Goal: Task Accomplishment & Management: Manage account settings

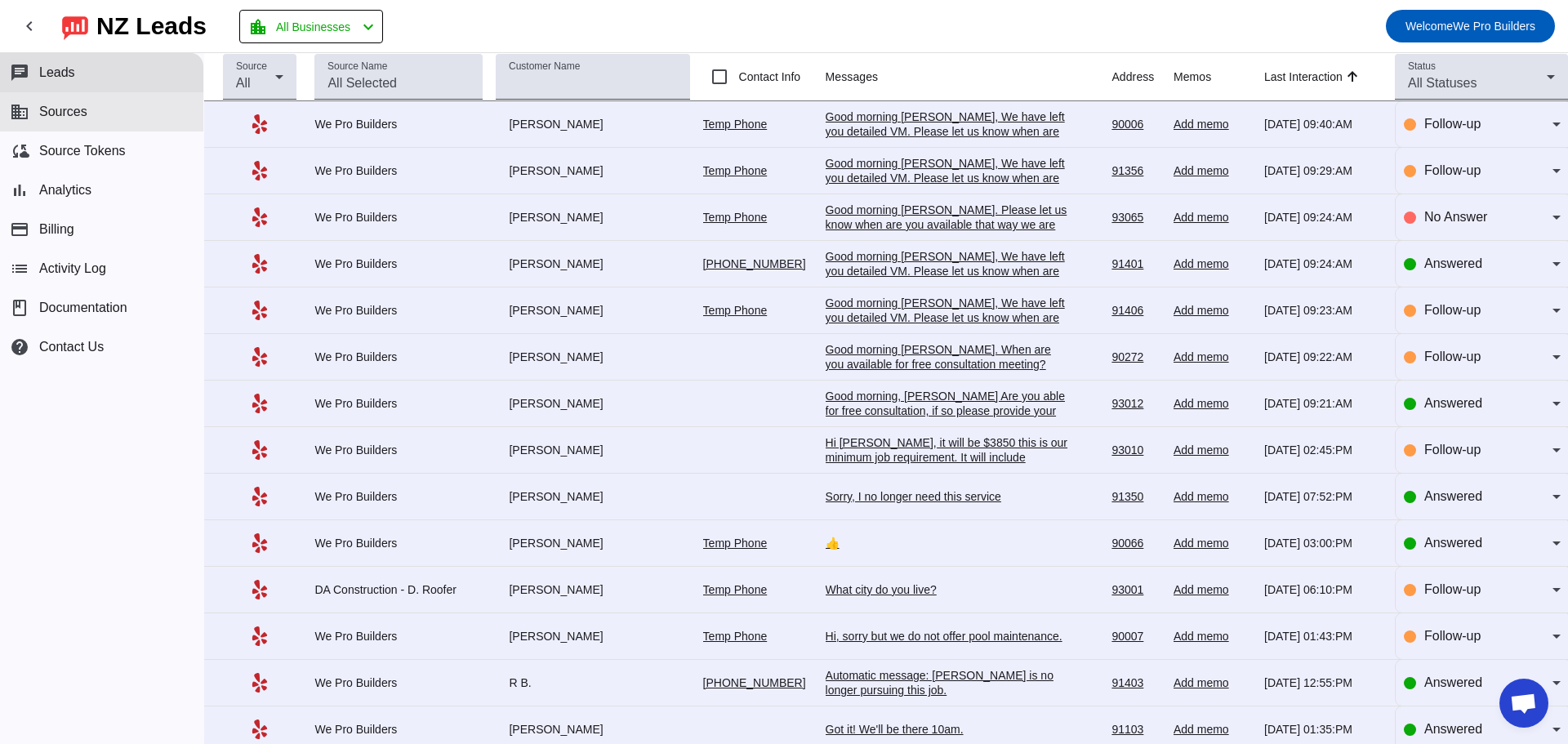
click at [115, 128] on button "business Sources" at bounding box center [101, 112] width 204 height 39
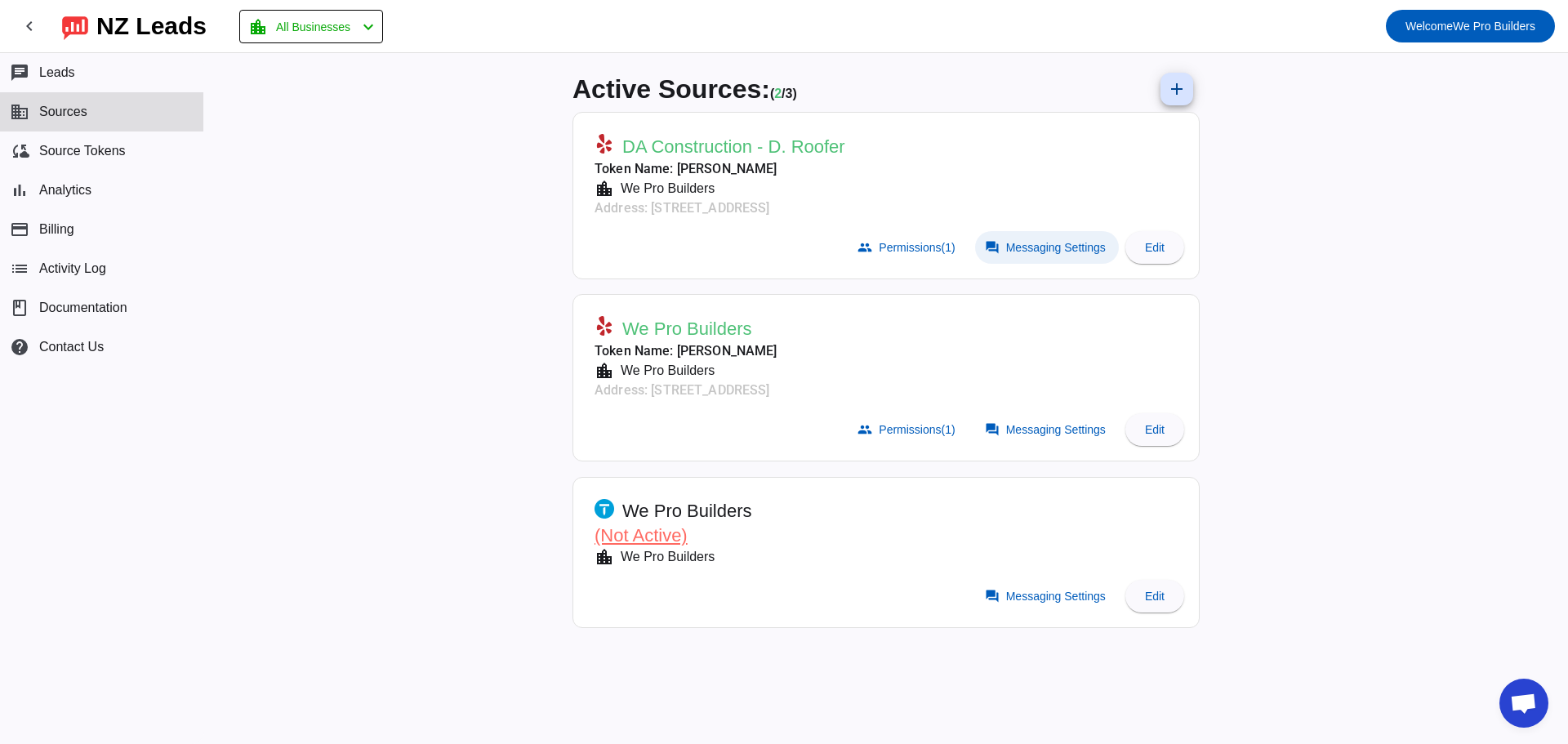
click at [1041, 241] on span "Messaging Settings" at bounding box center [1055, 247] width 99 height 13
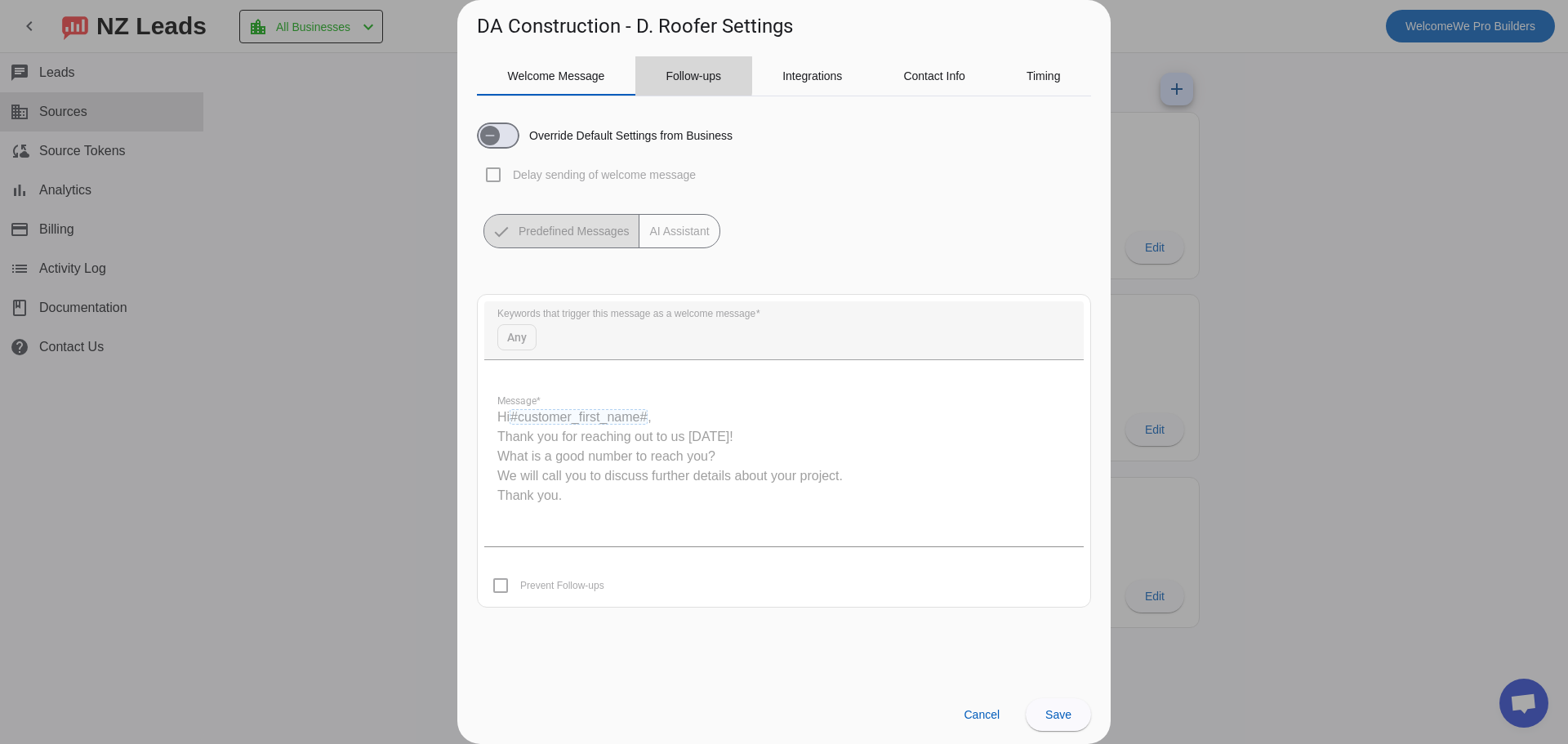
click at [655, 75] on div "Follow-ups" at bounding box center [694, 76] width 117 height 39
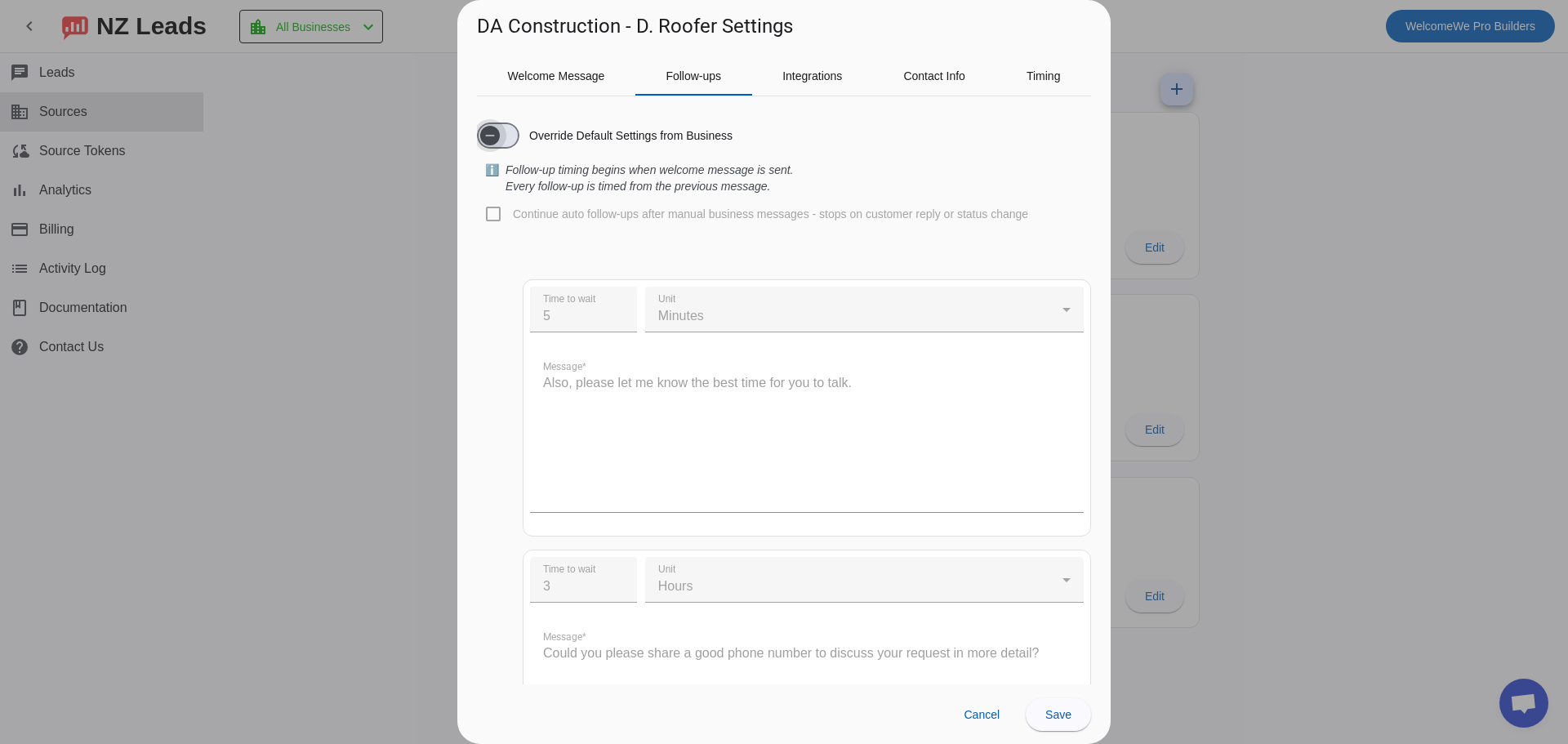
click at [507, 140] on span "button" at bounding box center [498, 136] width 42 height 27
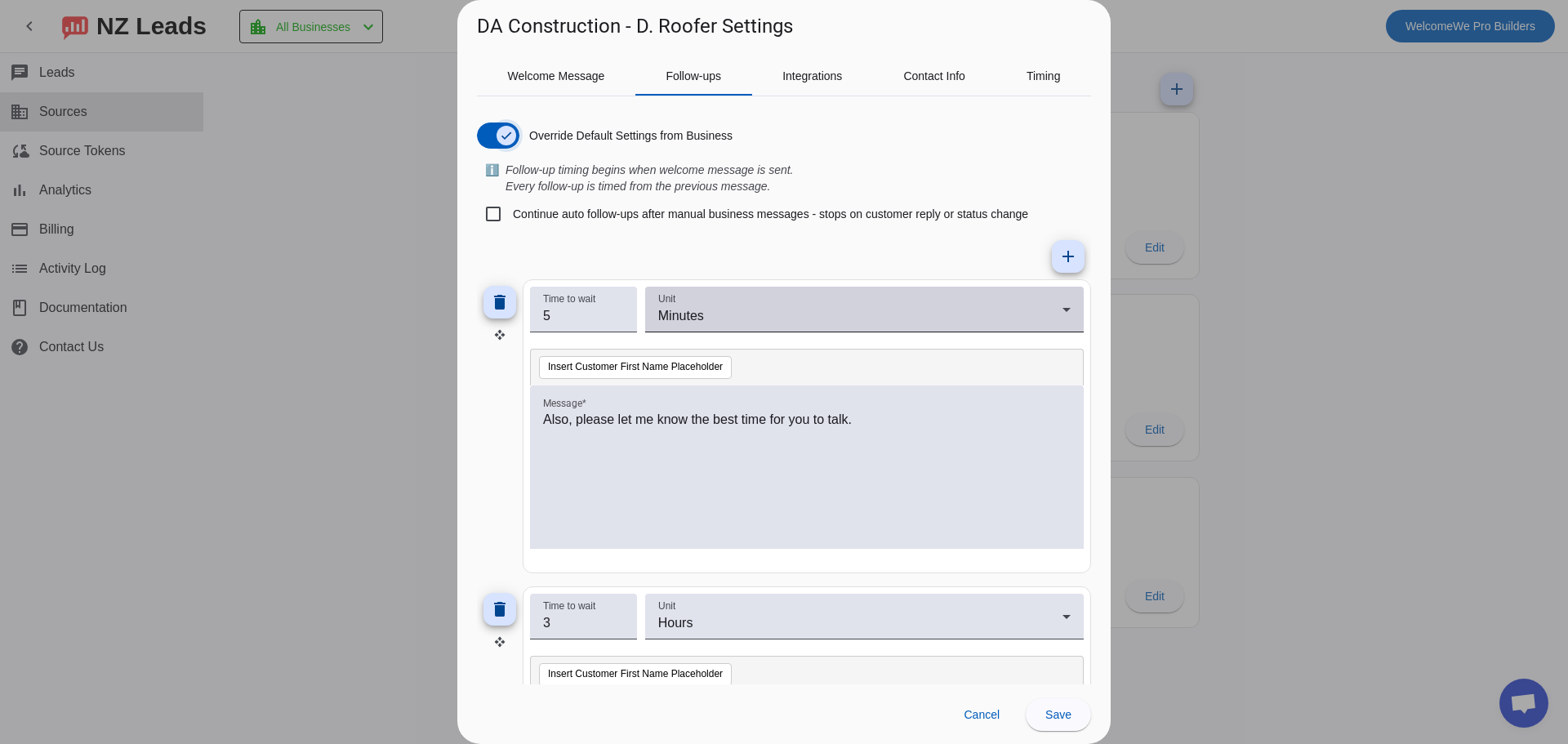
scroll to position [82, 0]
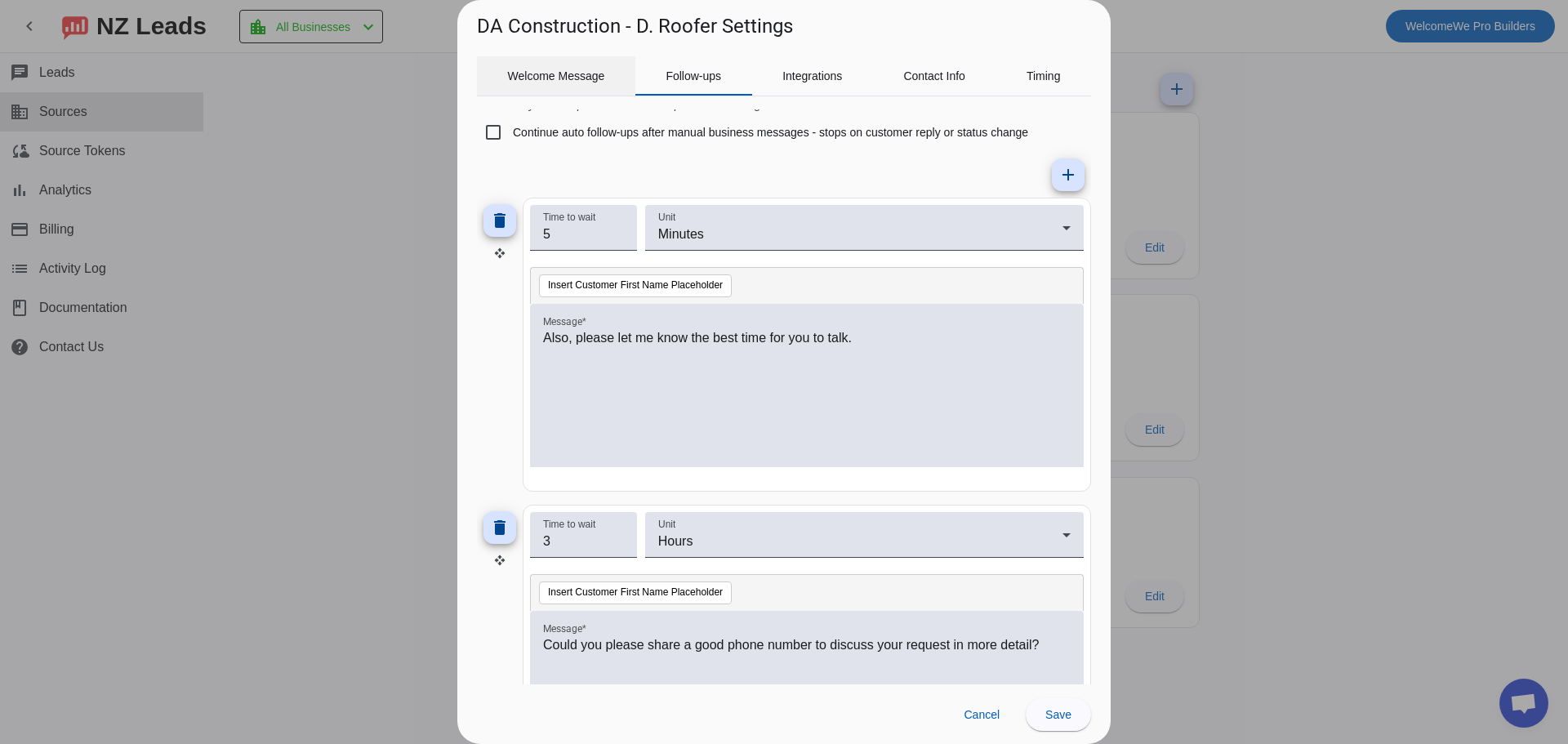
click at [546, 68] on span "Welcome Message" at bounding box center [556, 76] width 97 height 39
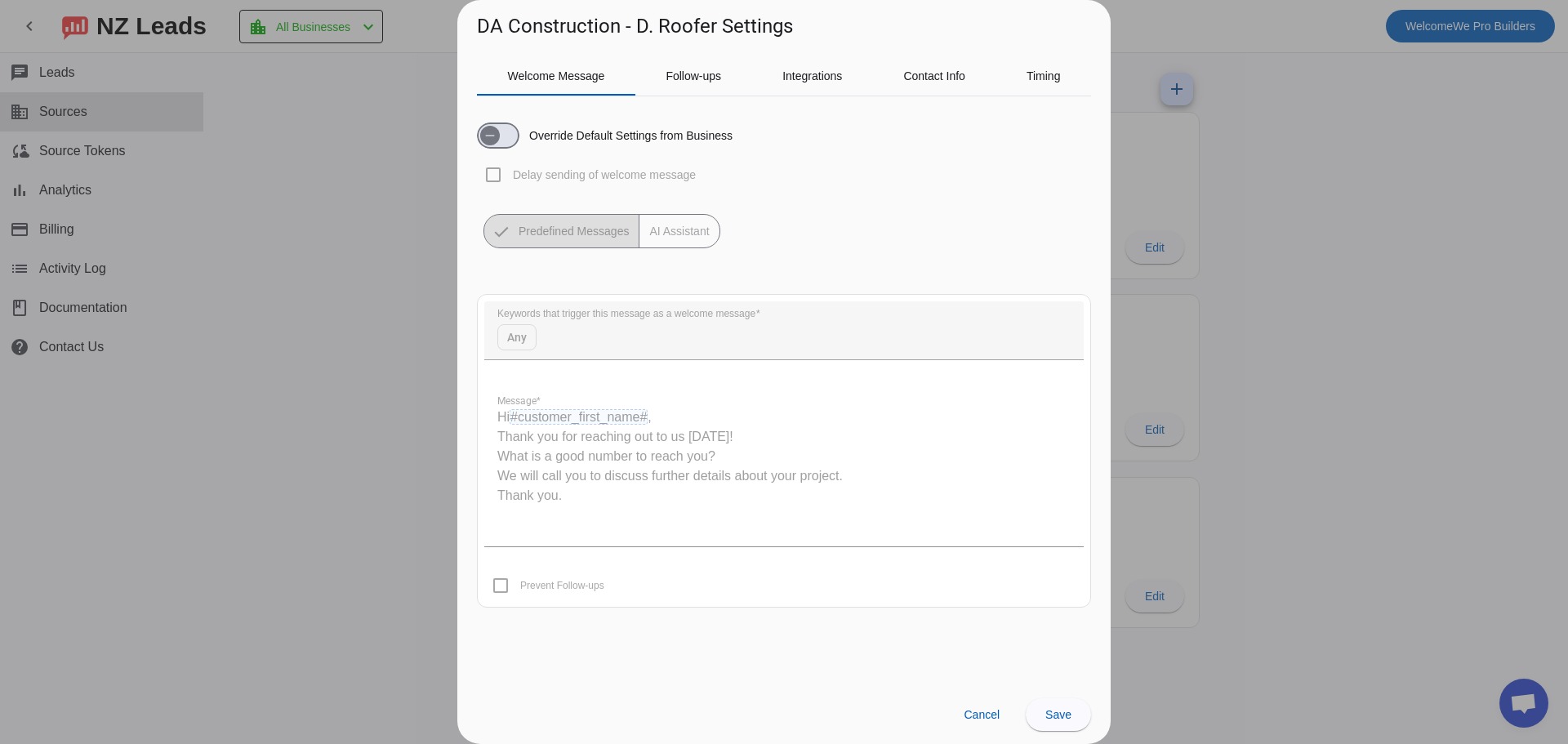
scroll to position [0, 0]
click at [702, 85] on span "Follow-ups" at bounding box center [694, 76] width 55 height 39
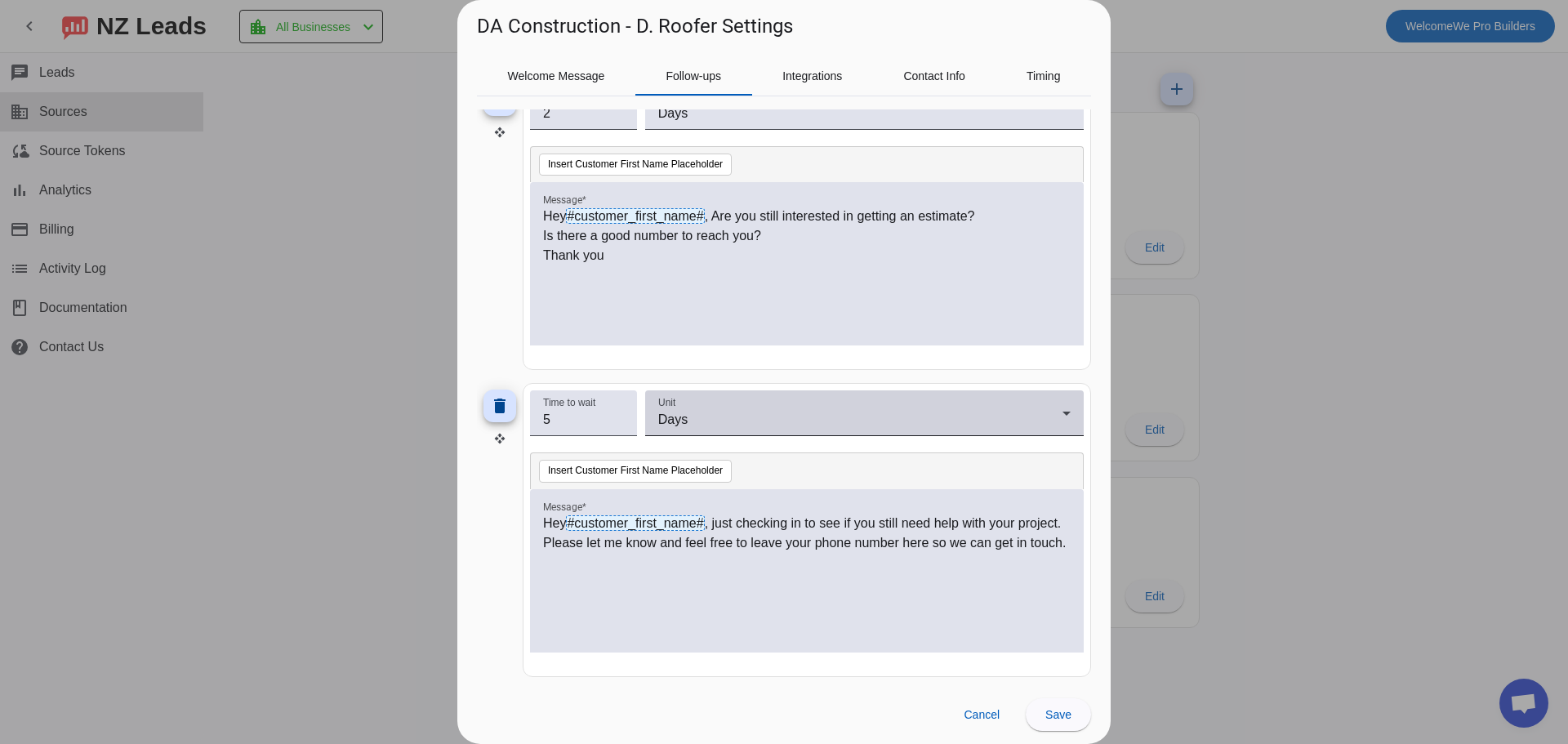
scroll to position [823, 0]
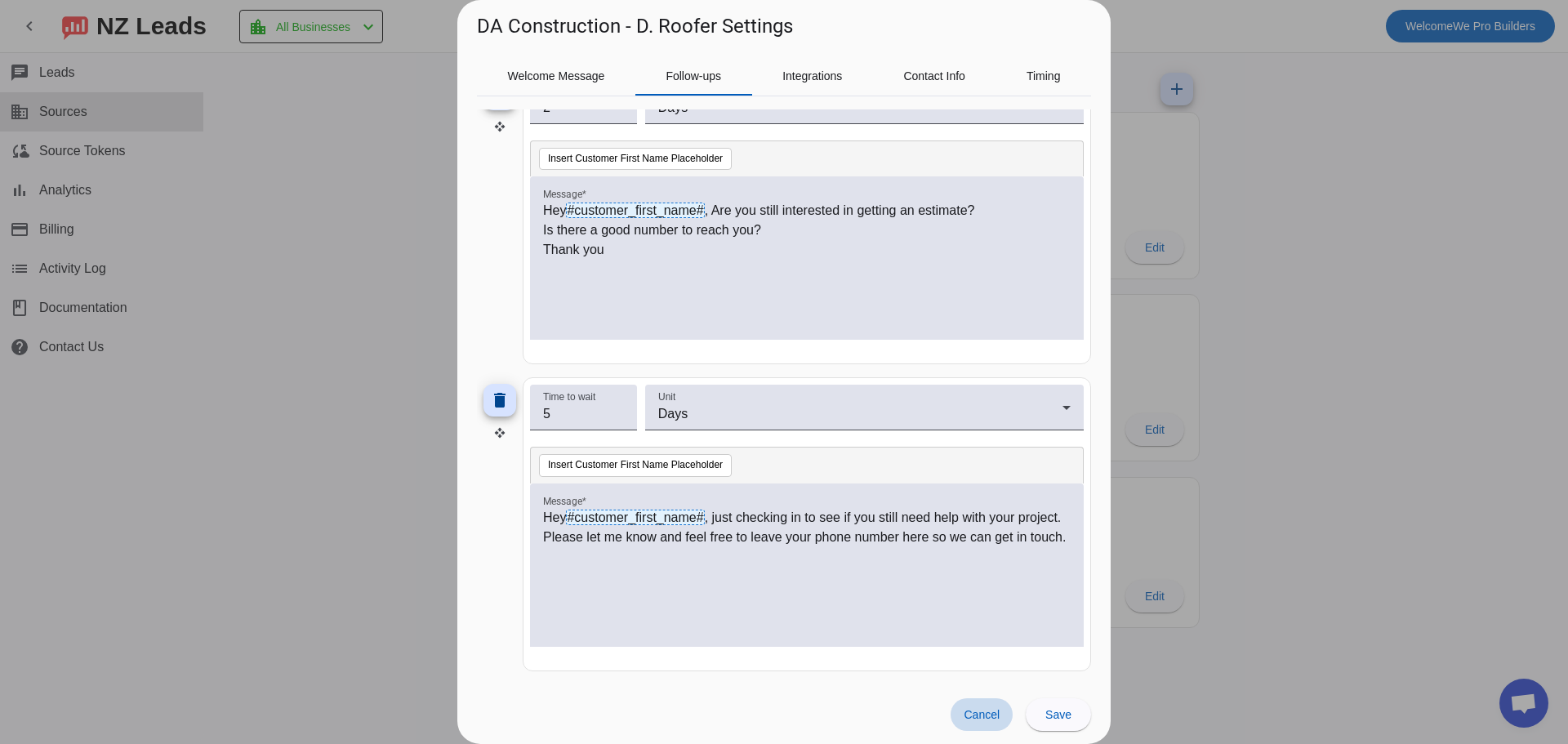
click at [995, 715] on span "Cancel" at bounding box center [982, 714] width 36 height 13
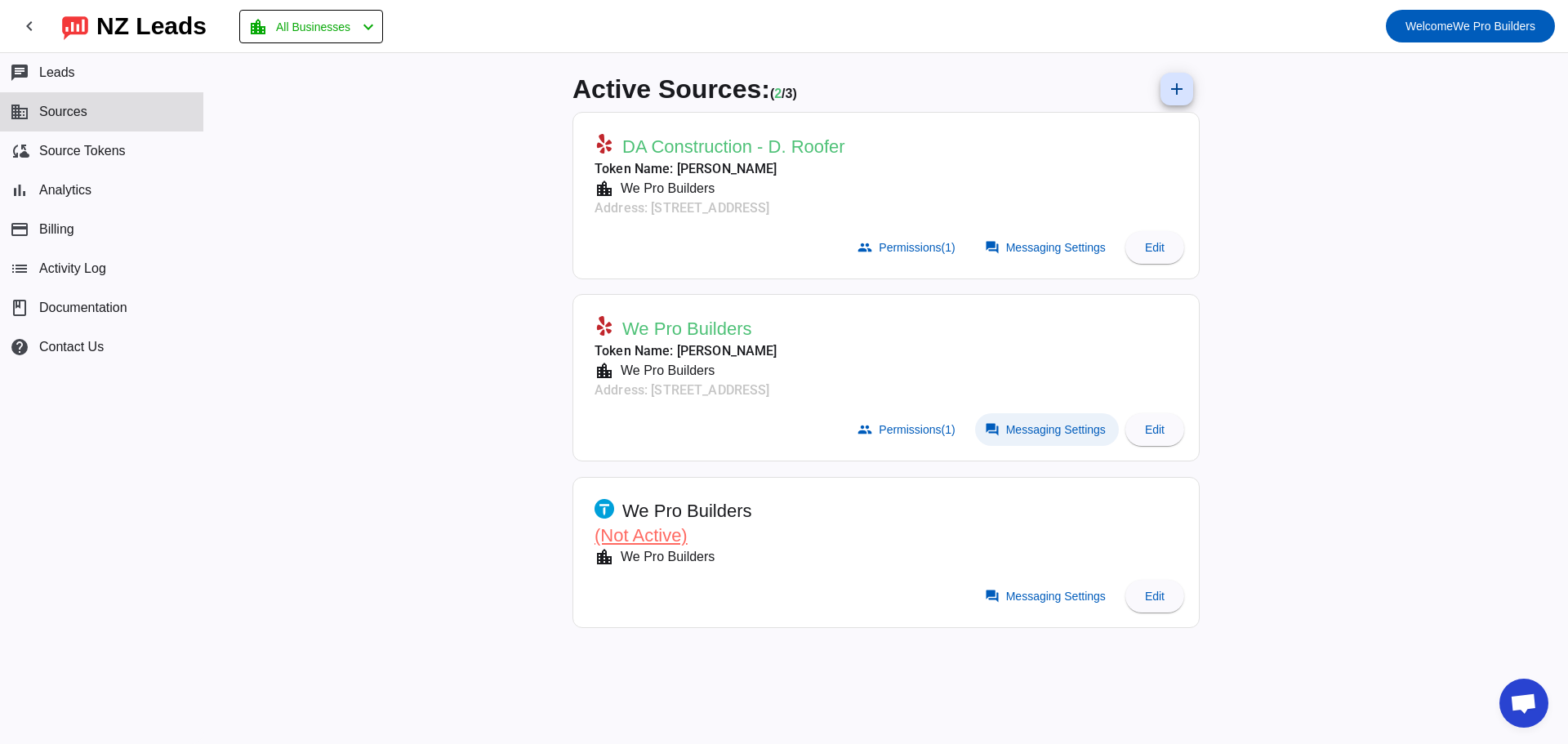
click at [1031, 438] on span at bounding box center [1047, 429] width 144 height 32
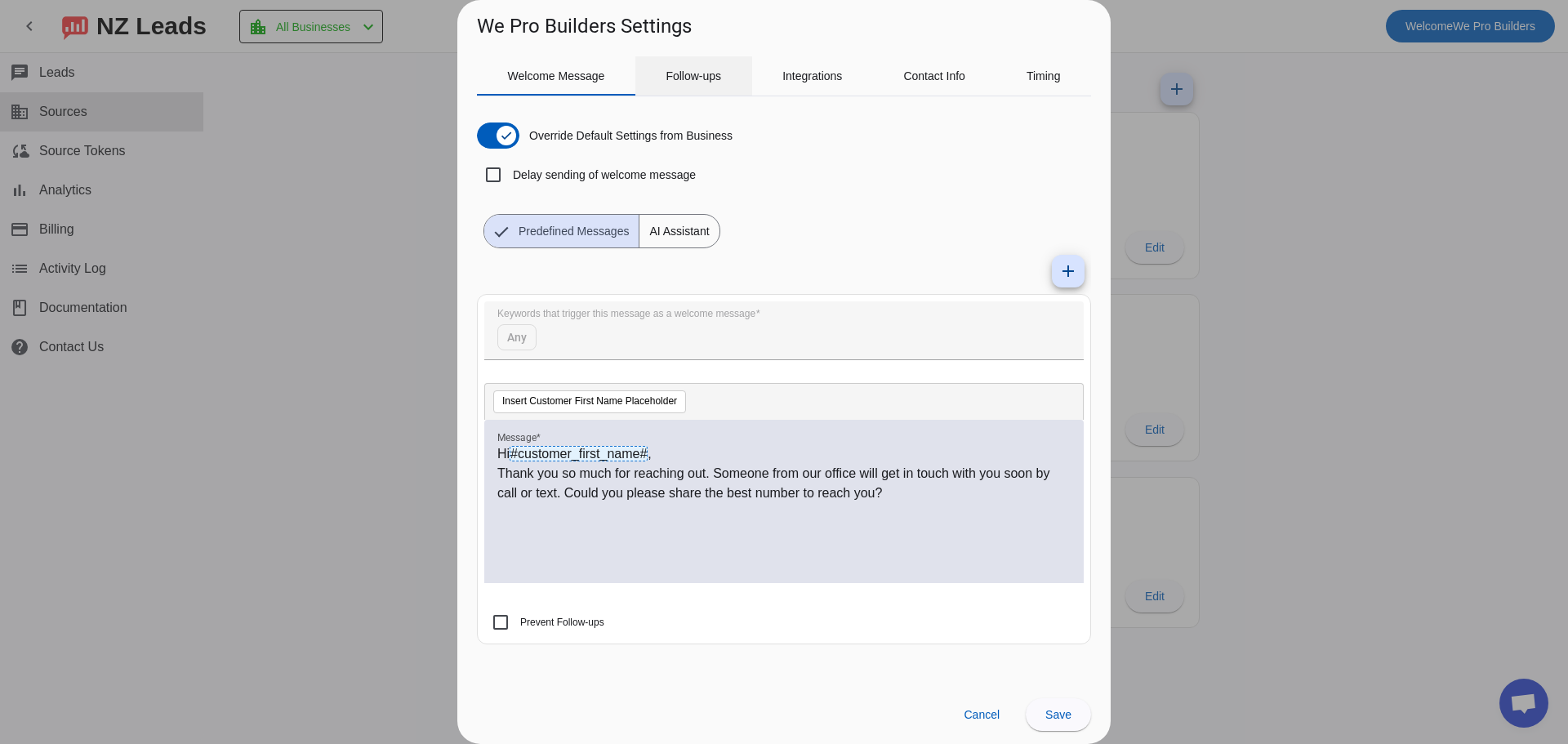
click at [661, 87] on div "Follow-ups" at bounding box center [694, 76] width 117 height 39
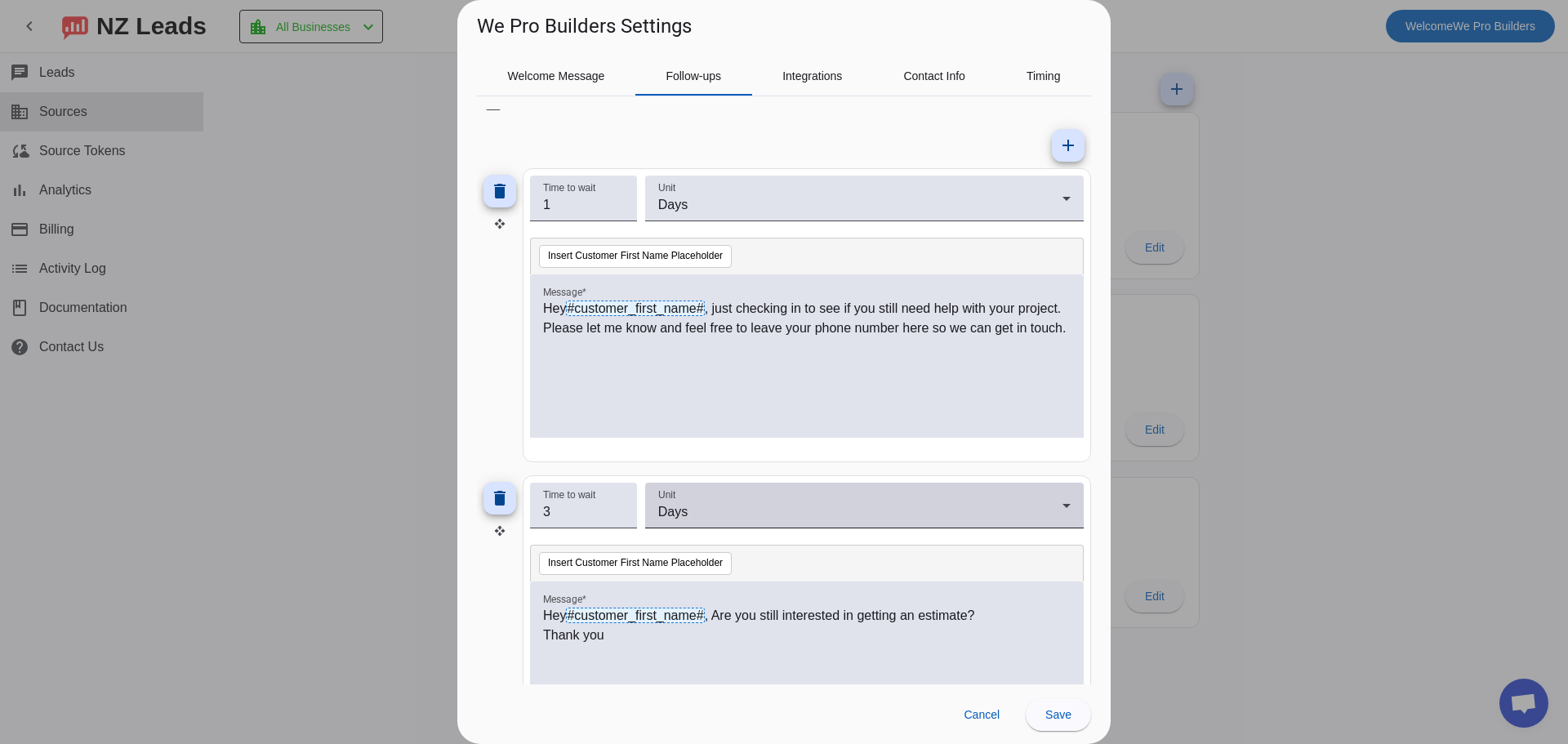
scroll to position [210, 0]
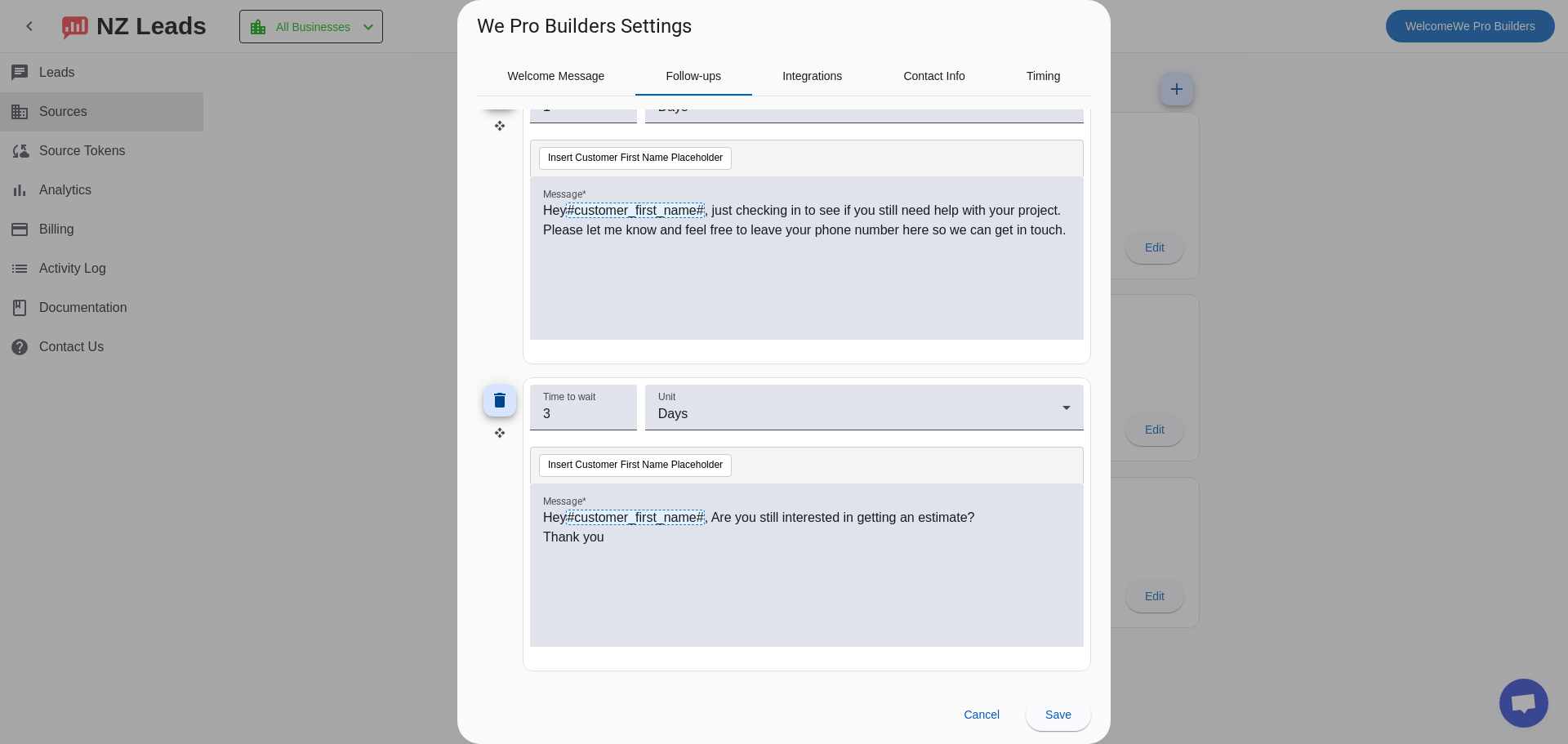
click at [852, 536] on p "Thank you" at bounding box center [807, 537] width 527 height 20
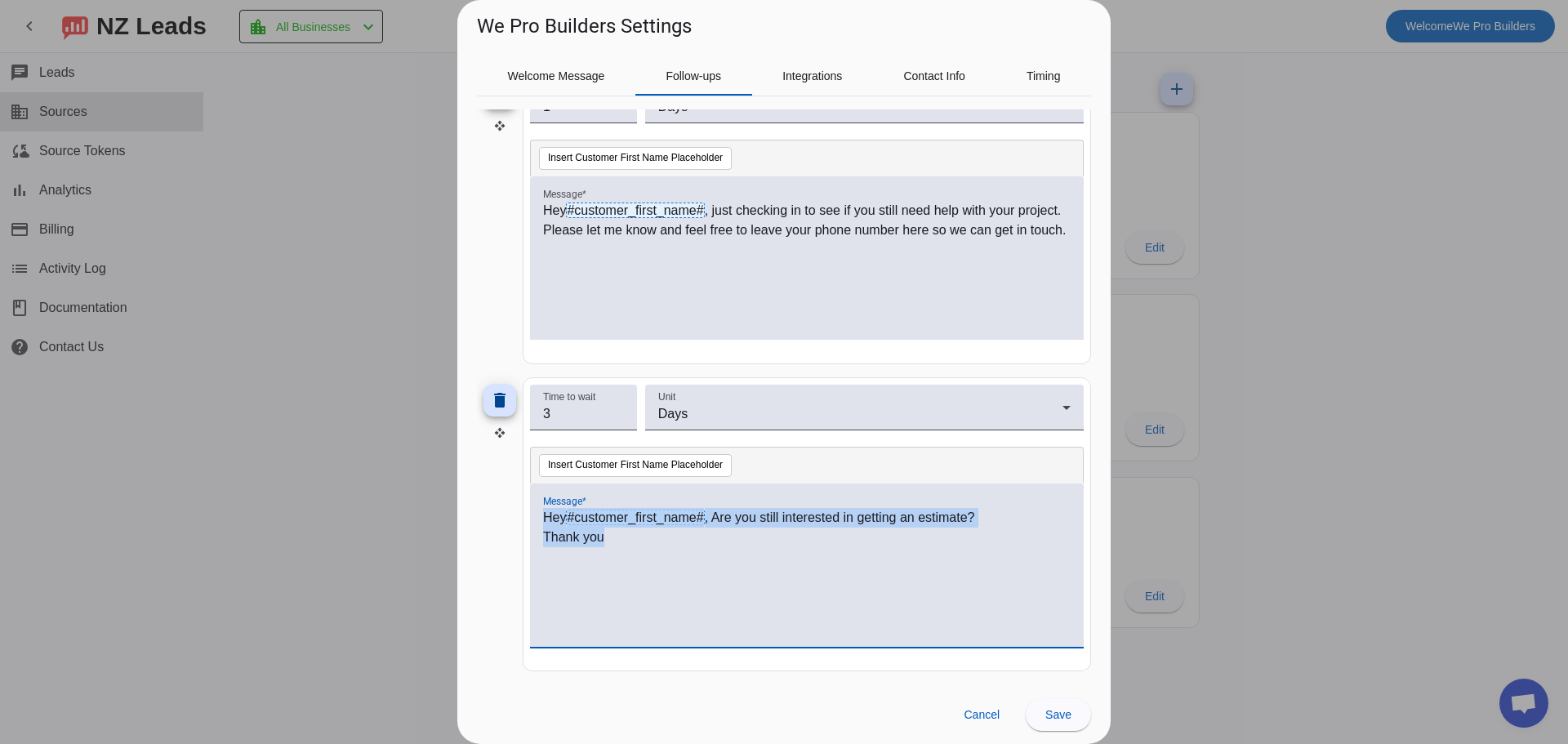
copy div "Hey #customer_first_name# , Are you still interested in getting an estimate? Th…"
click at [981, 703] on span at bounding box center [981, 714] width 62 height 32
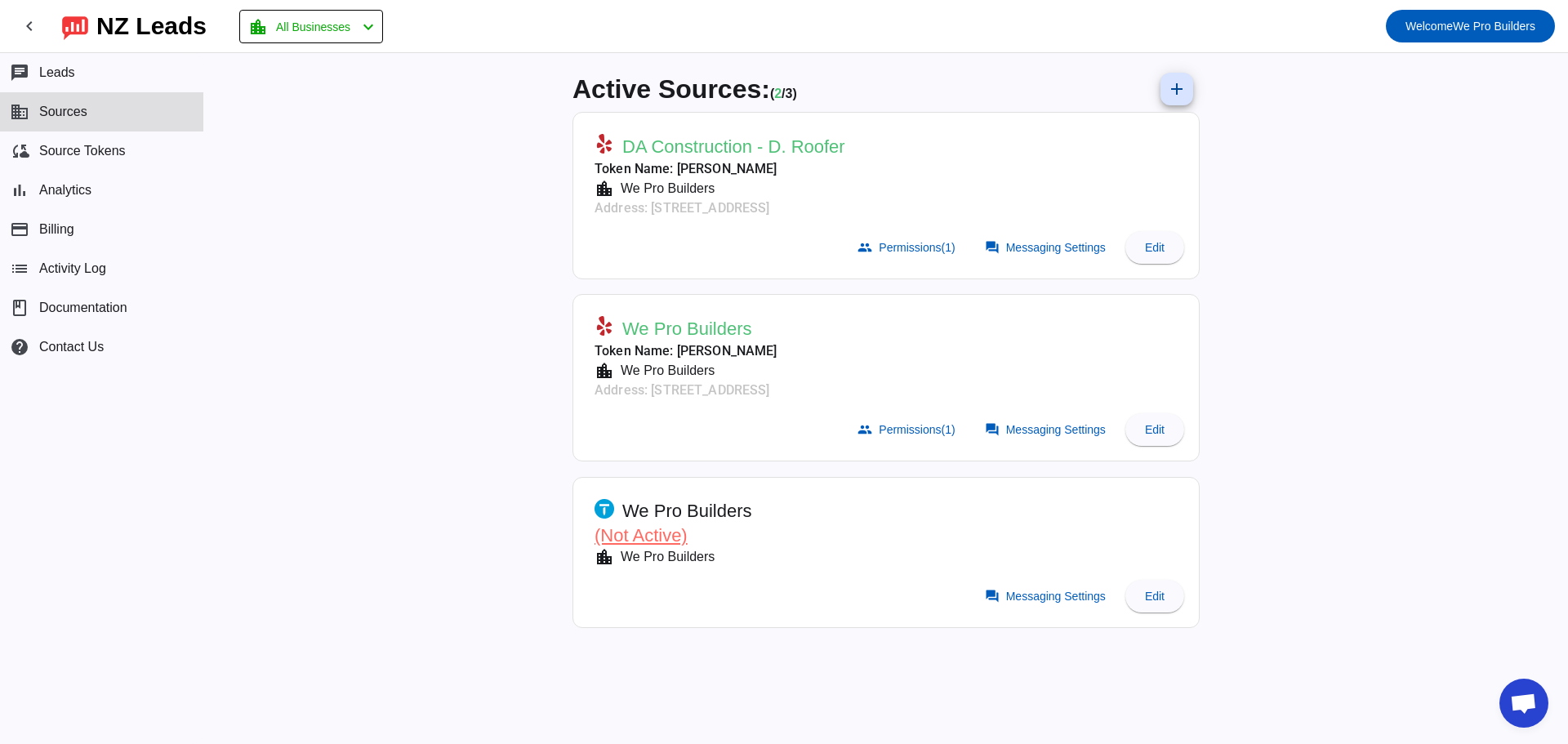
click at [725, 330] on span "We Pro Builders" at bounding box center [688, 329] width 130 height 23
click at [1007, 244] on span "Messaging Settings" at bounding box center [1055, 247] width 99 height 13
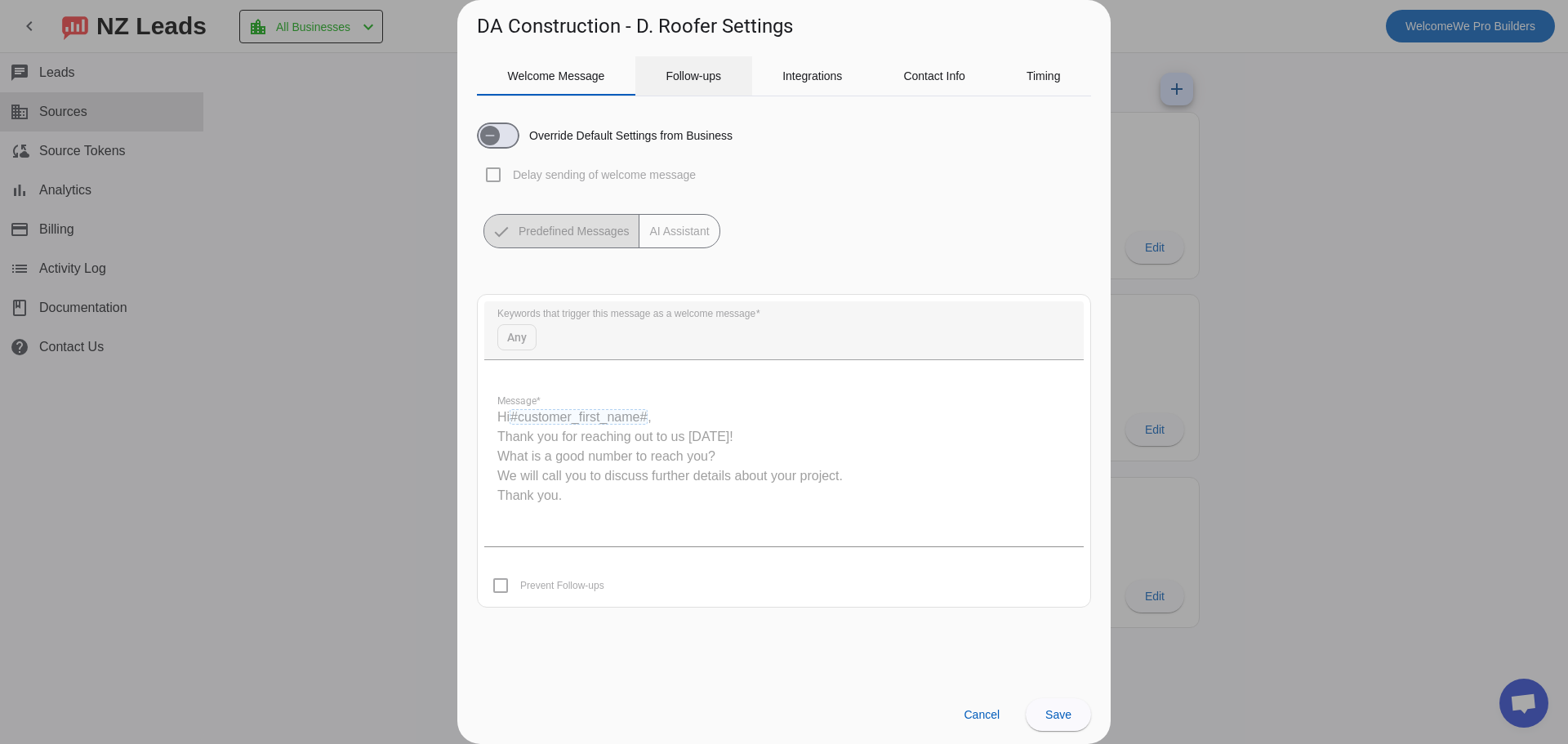
click at [639, 89] on div "Follow-ups" at bounding box center [694, 76] width 117 height 39
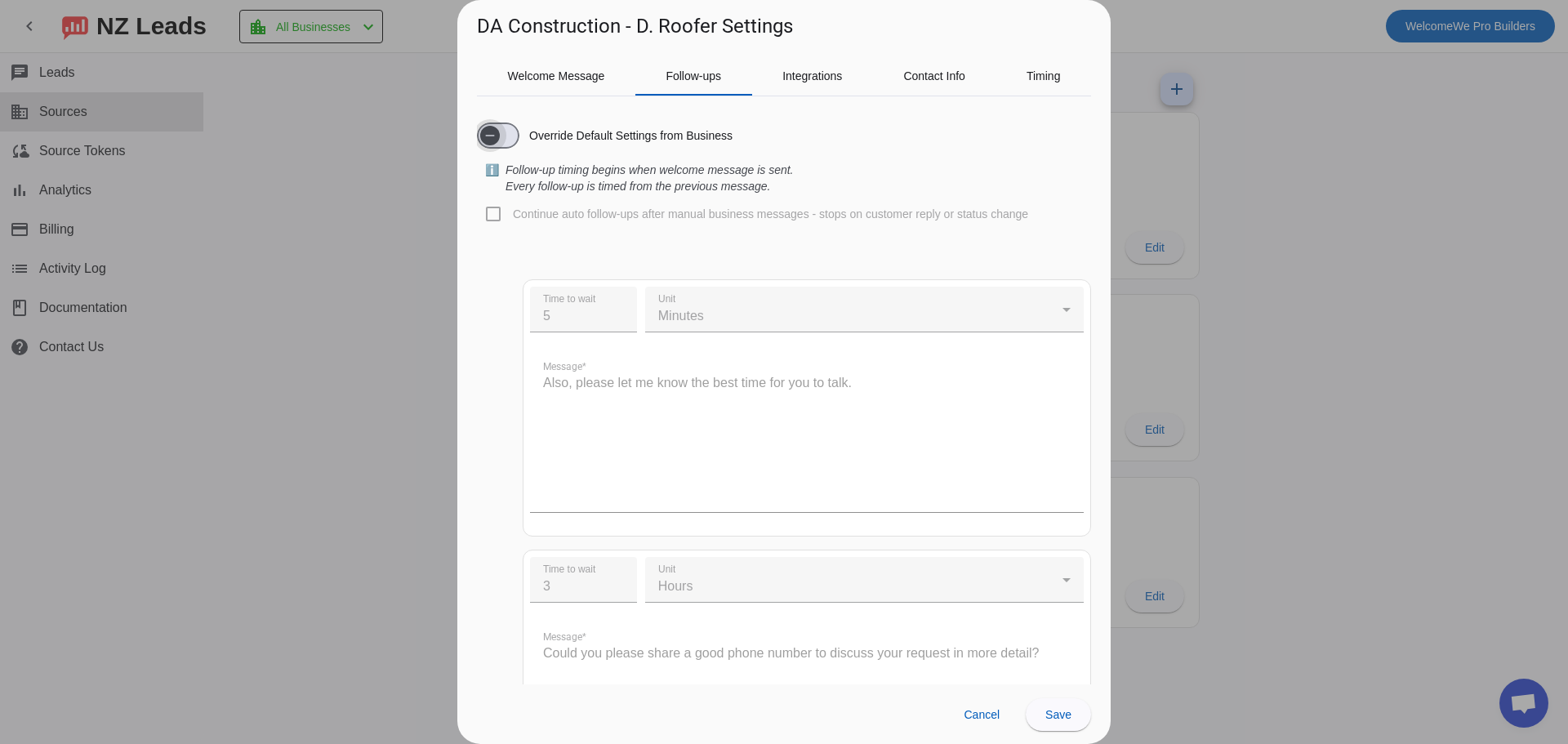
click at [506, 146] on span "button" at bounding box center [490, 135] width 32 height 32
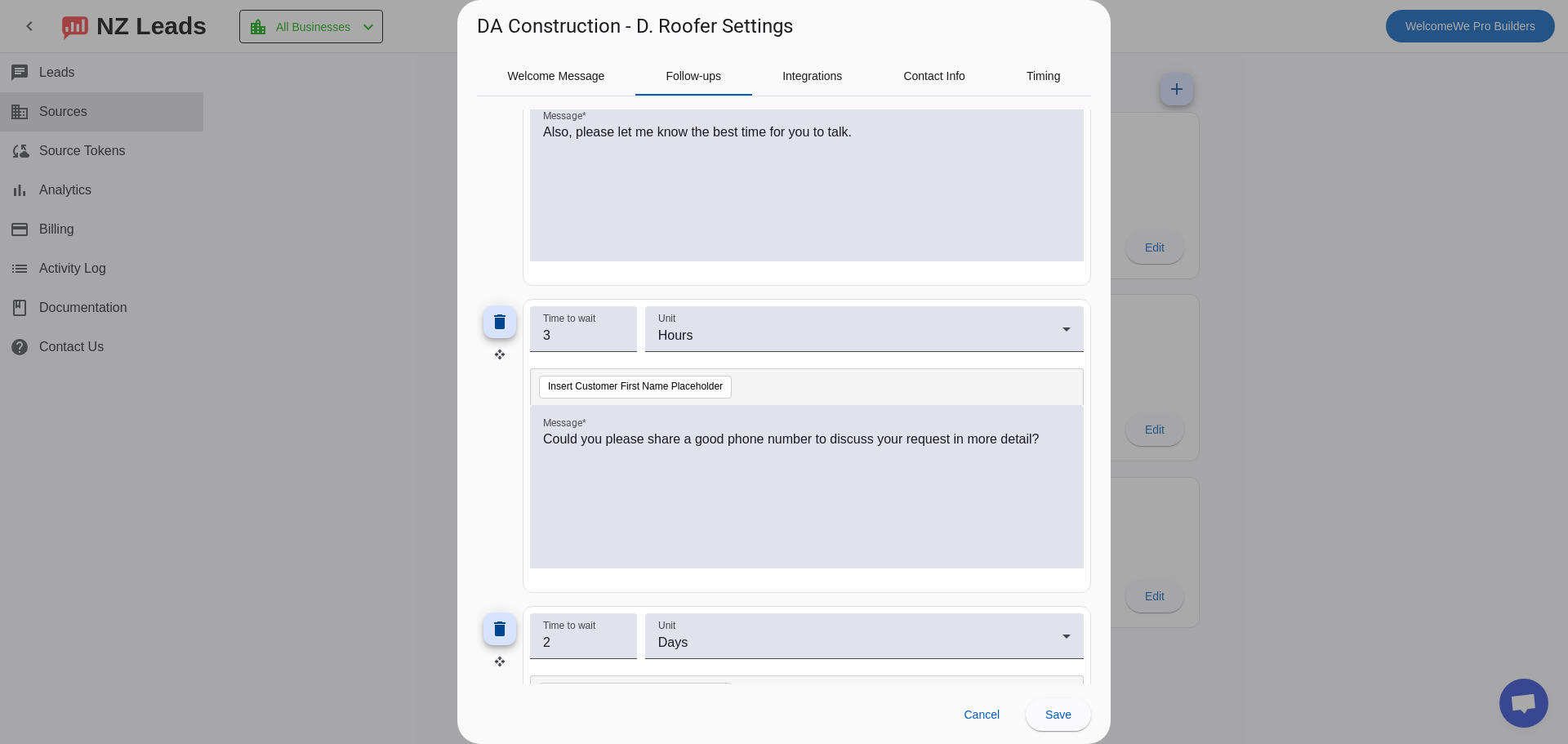
scroll to position [245, 0]
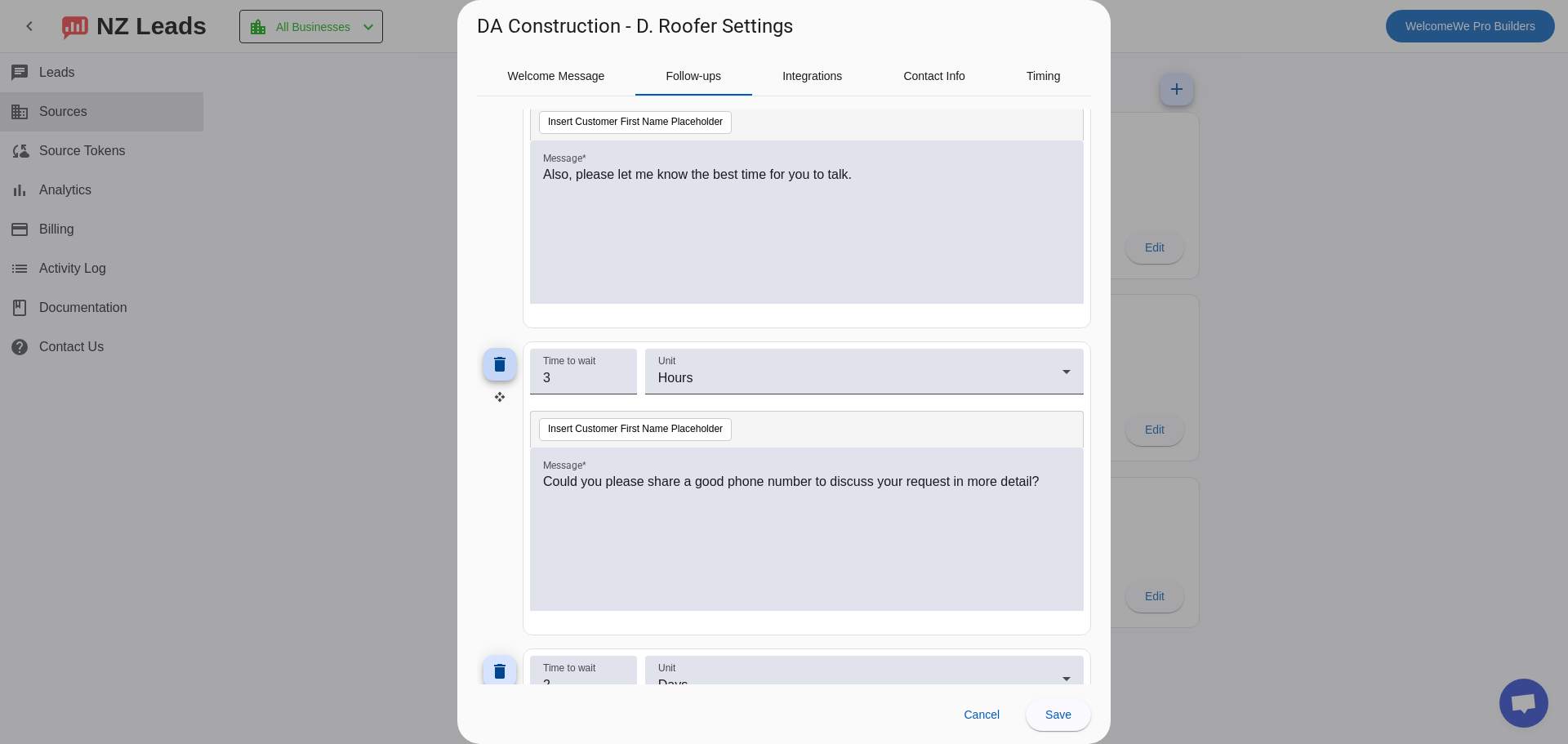
click at [506, 362] on mat-icon "delete" at bounding box center [500, 364] width 20 height 20
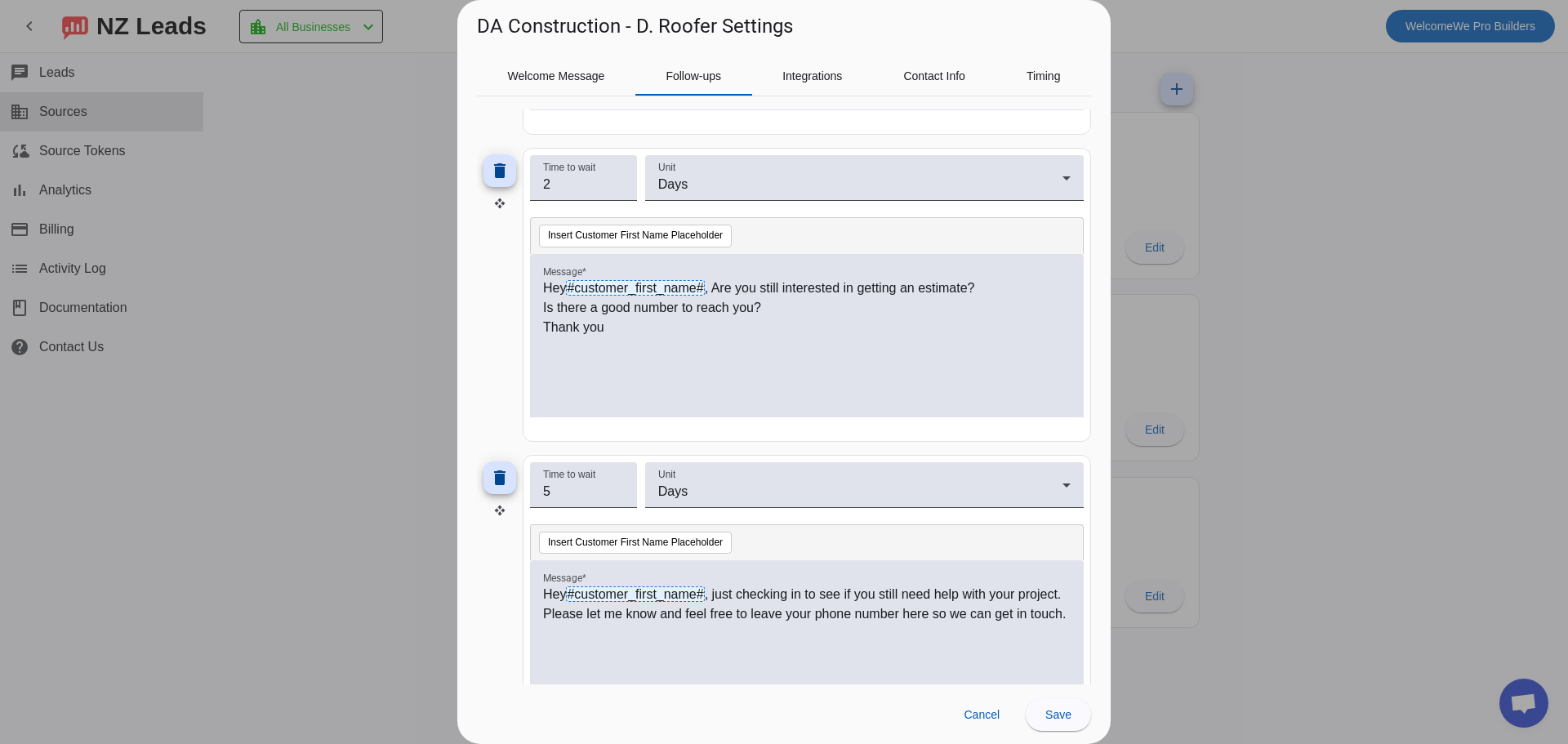
scroll to position [490, 0]
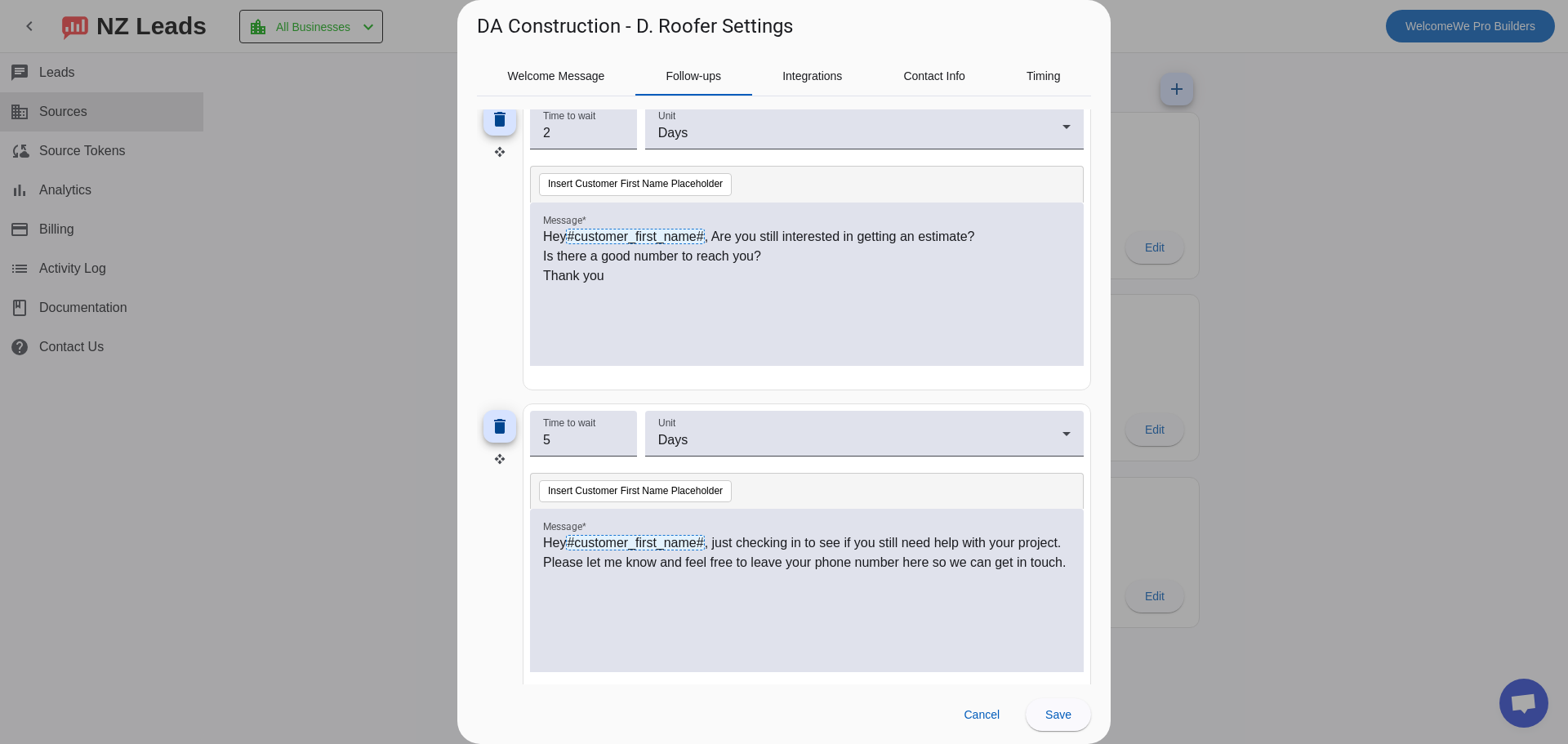
click at [732, 285] on p "Thank you" at bounding box center [807, 277] width 527 height 20
click at [732, 285] on p at bounding box center [807, 277] width 527 height 20
click at [970, 705] on span at bounding box center [981, 714] width 62 height 32
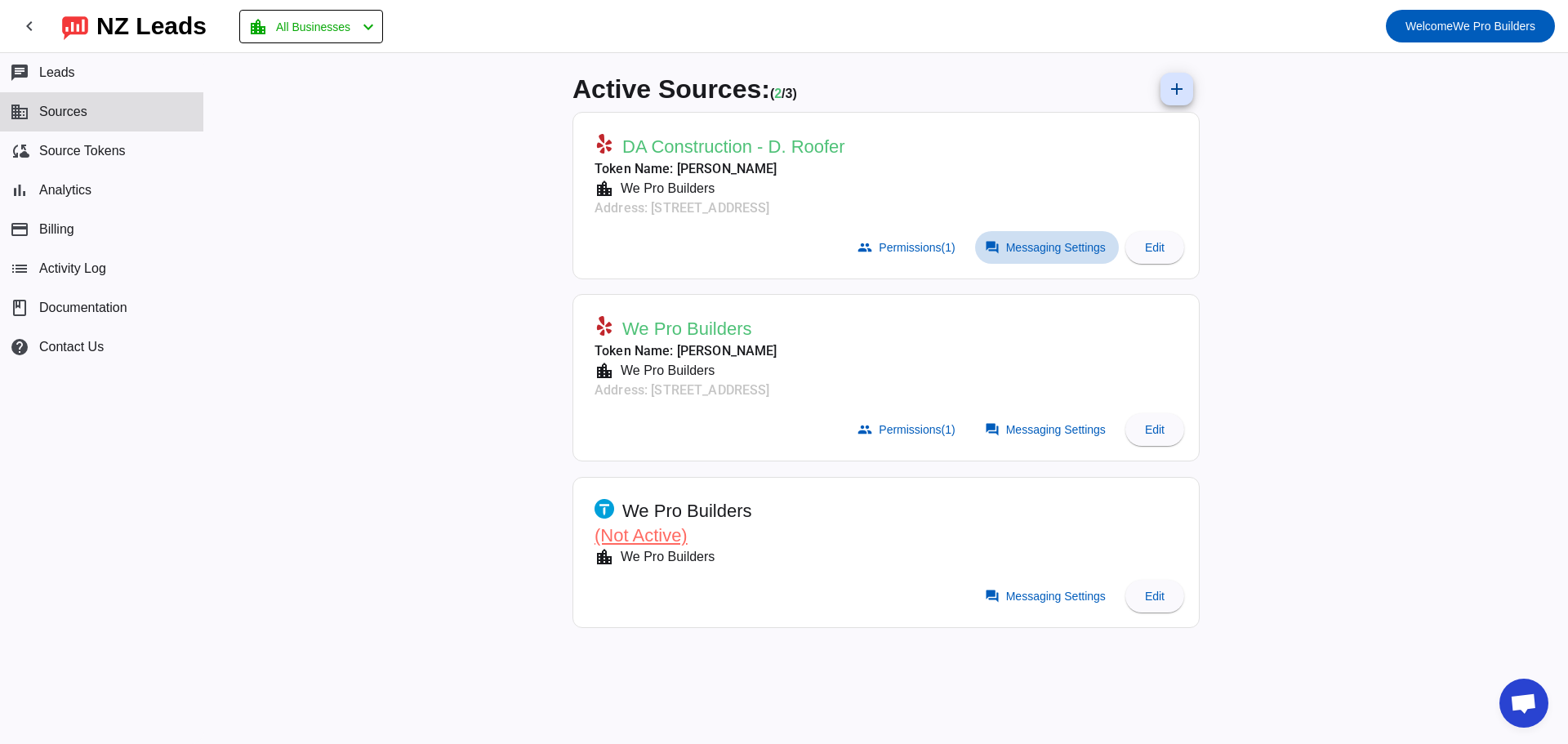
click at [1007, 261] on span at bounding box center [1047, 247] width 144 height 32
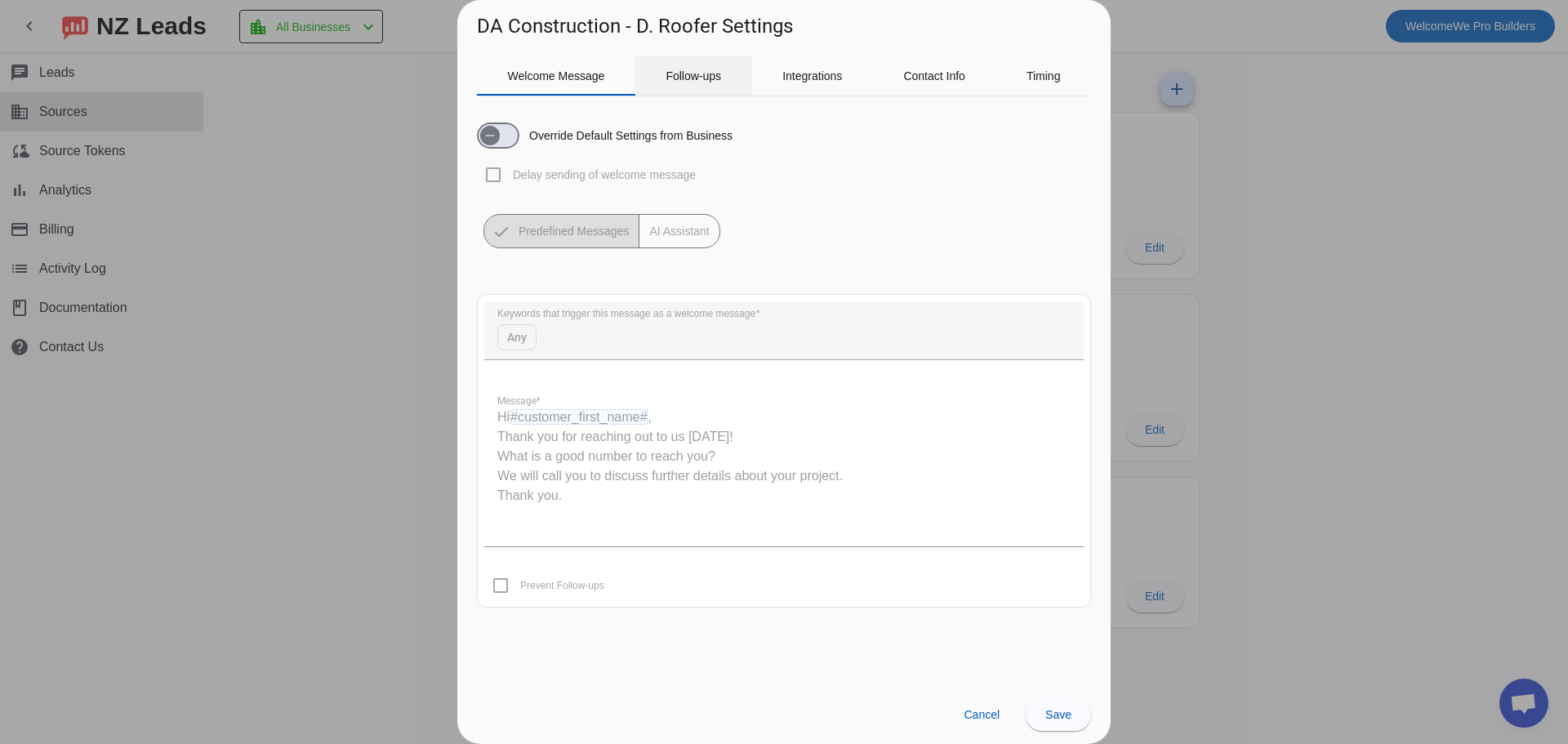
click at [652, 78] on div "Follow-ups" at bounding box center [694, 76] width 117 height 39
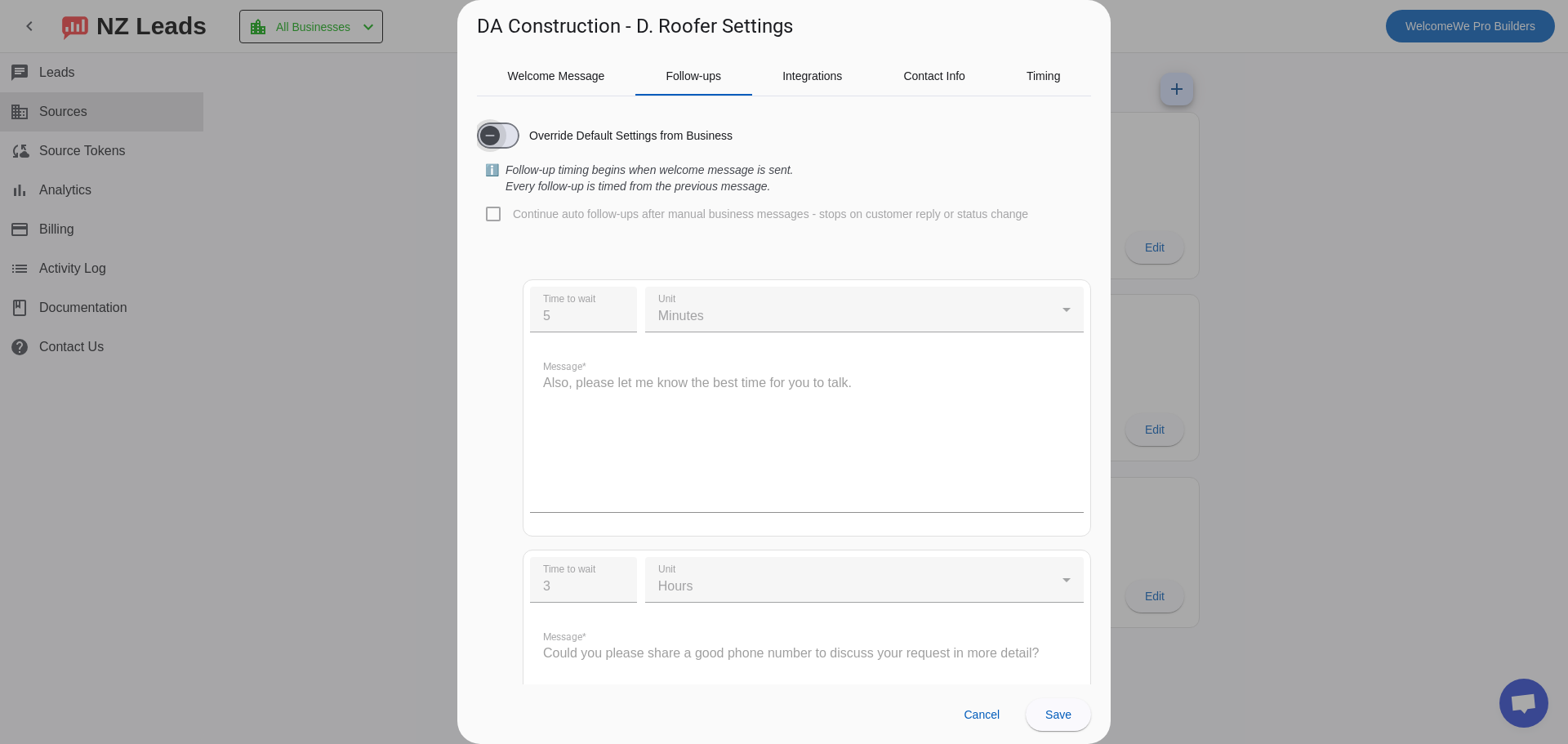
click at [502, 133] on span "button" at bounding box center [490, 135] width 32 height 32
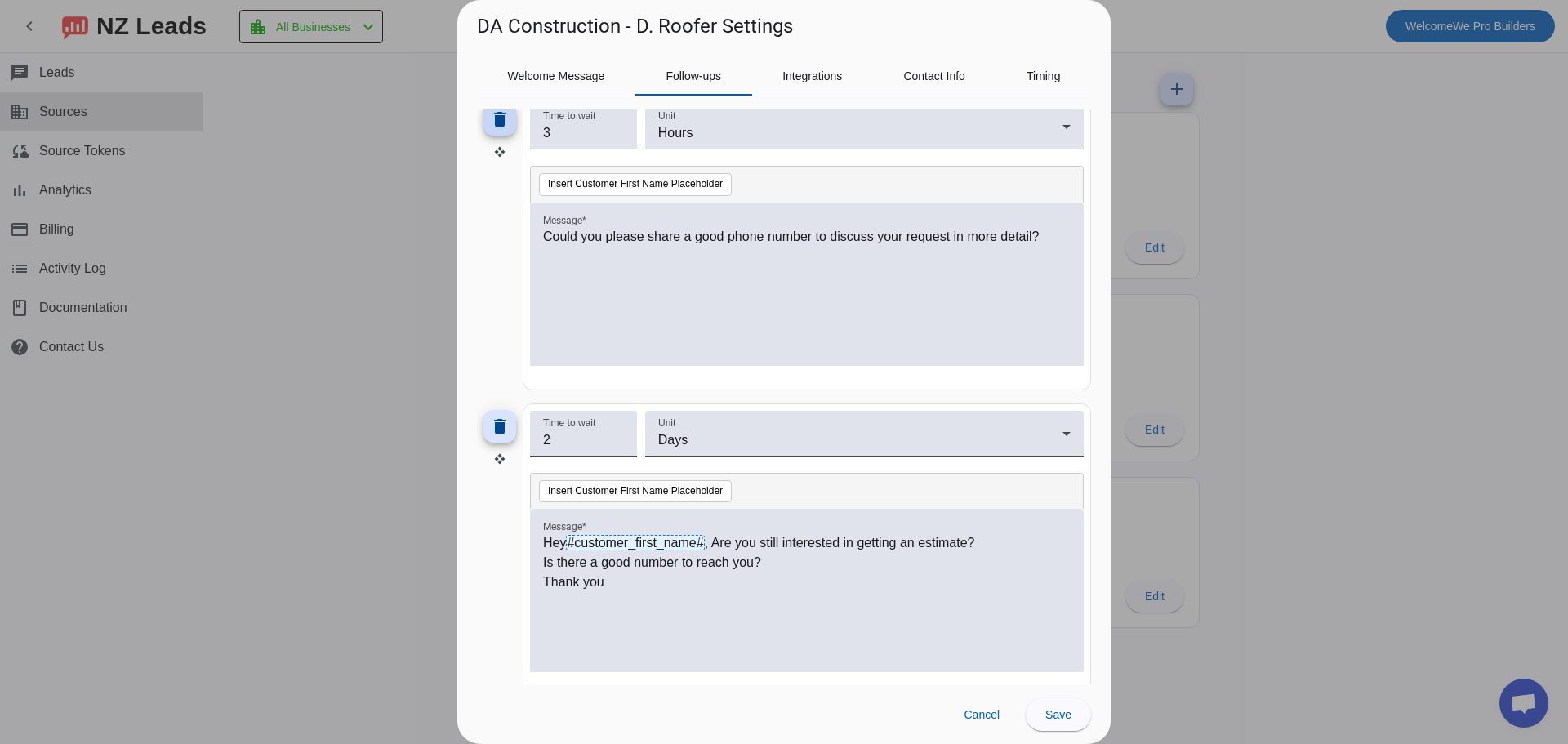
click at [493, 128] on mat-icon "delete" at bounding box center [500, 119] width 20 height 20
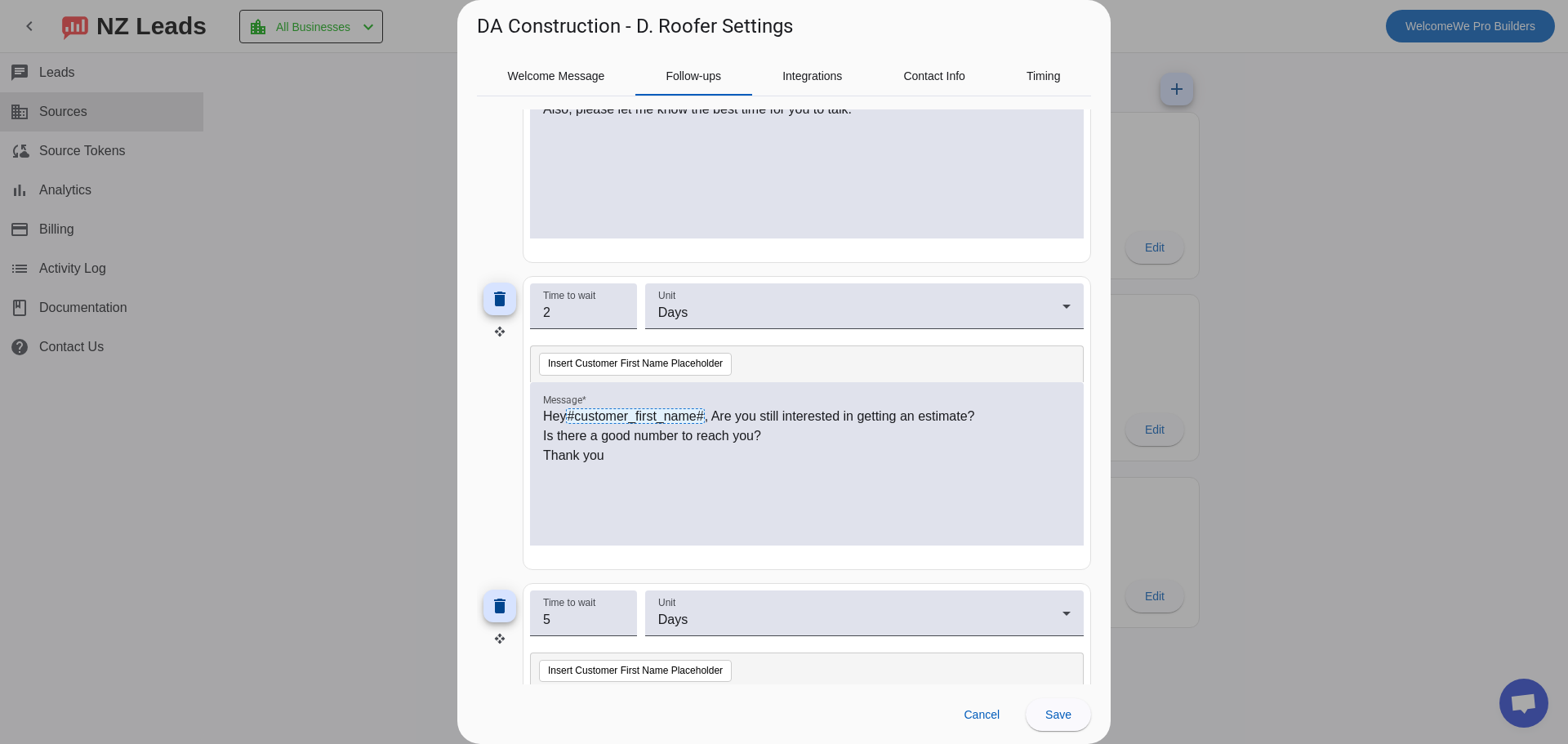
scroll to position [327, 0]
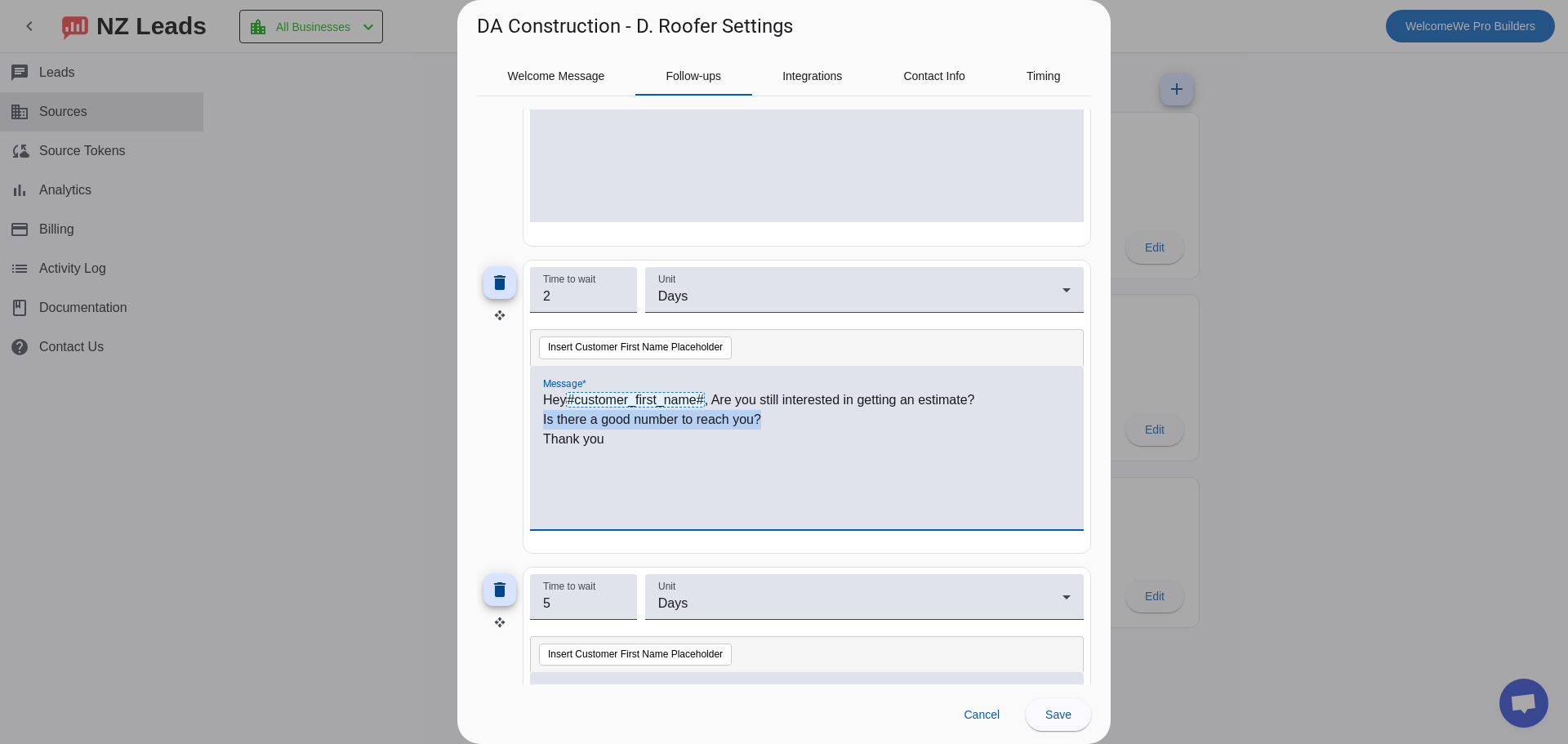
drag, startPoint x: 772, startPoint y: 424, endPoint x: 535, endPoint y: 415, distance: 237.2
click at [535, 415] on div "Hey #customer_first_name# , Are you still interested in getting an estimate? Is…" at bounding box center [807, 448] width 554 height 163
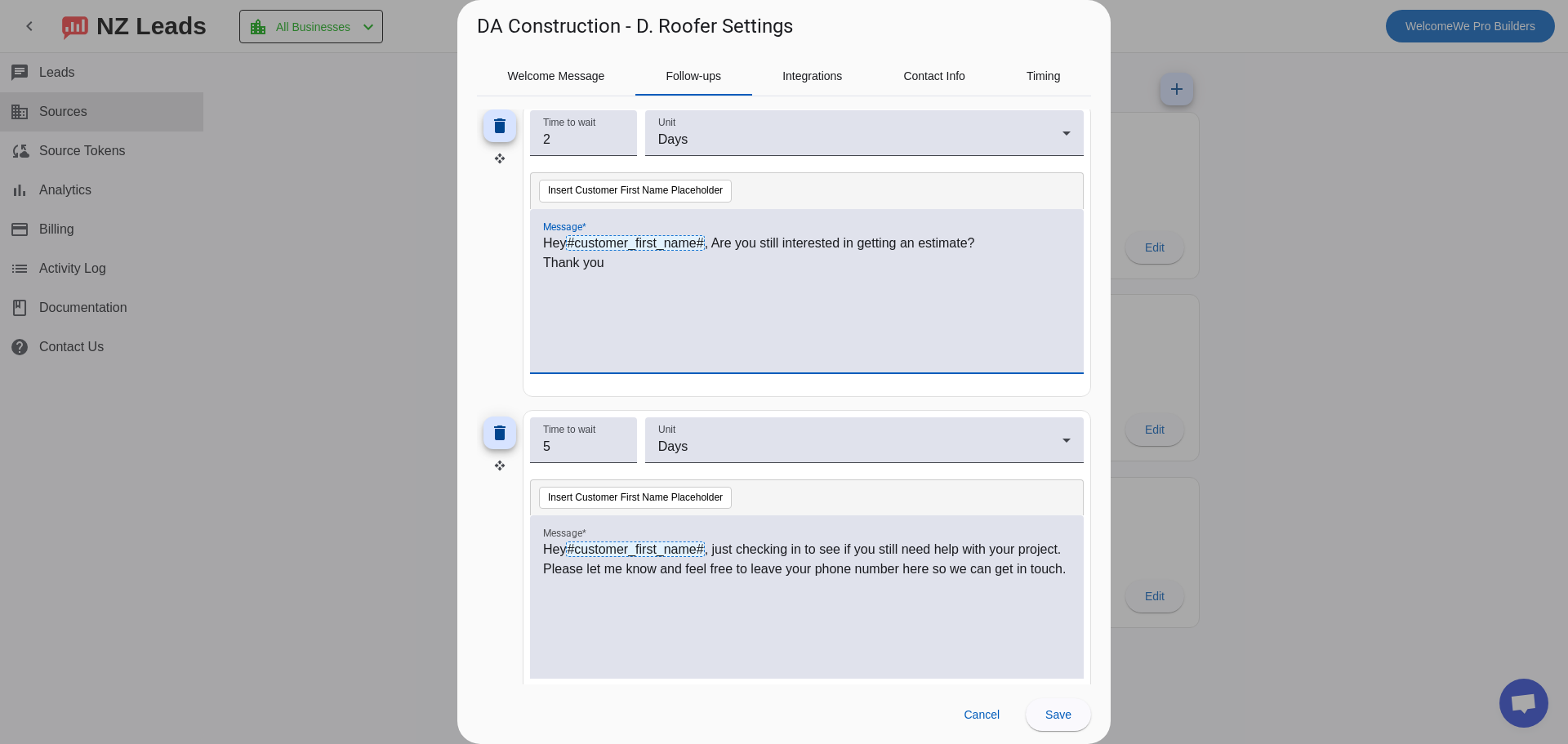
scroll to position [516, 0]
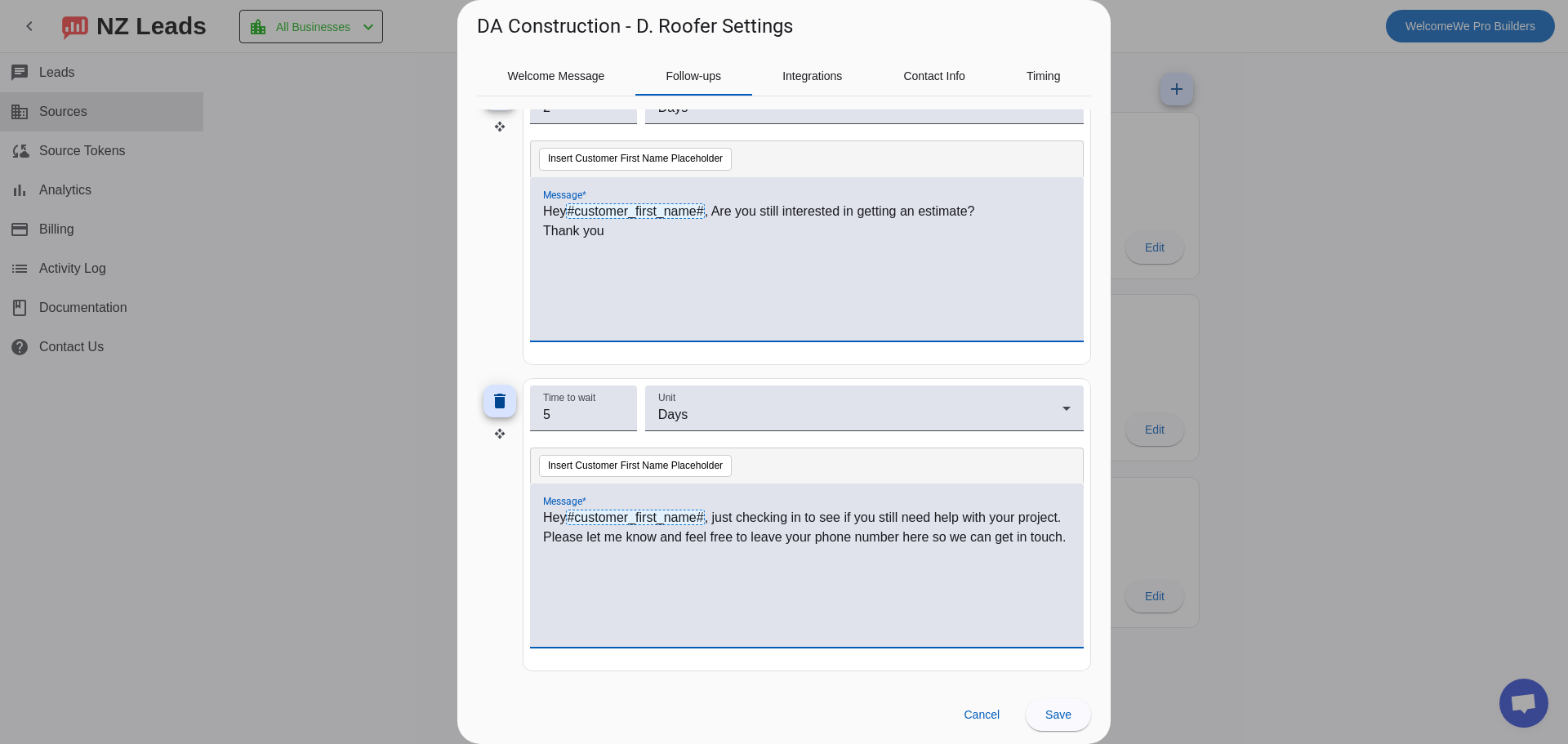
click at [788, 547] on p "Hey #customer_first_name# , just checking in to see if you still need help with…" at bounding box center [807, 527] width 527 height 39
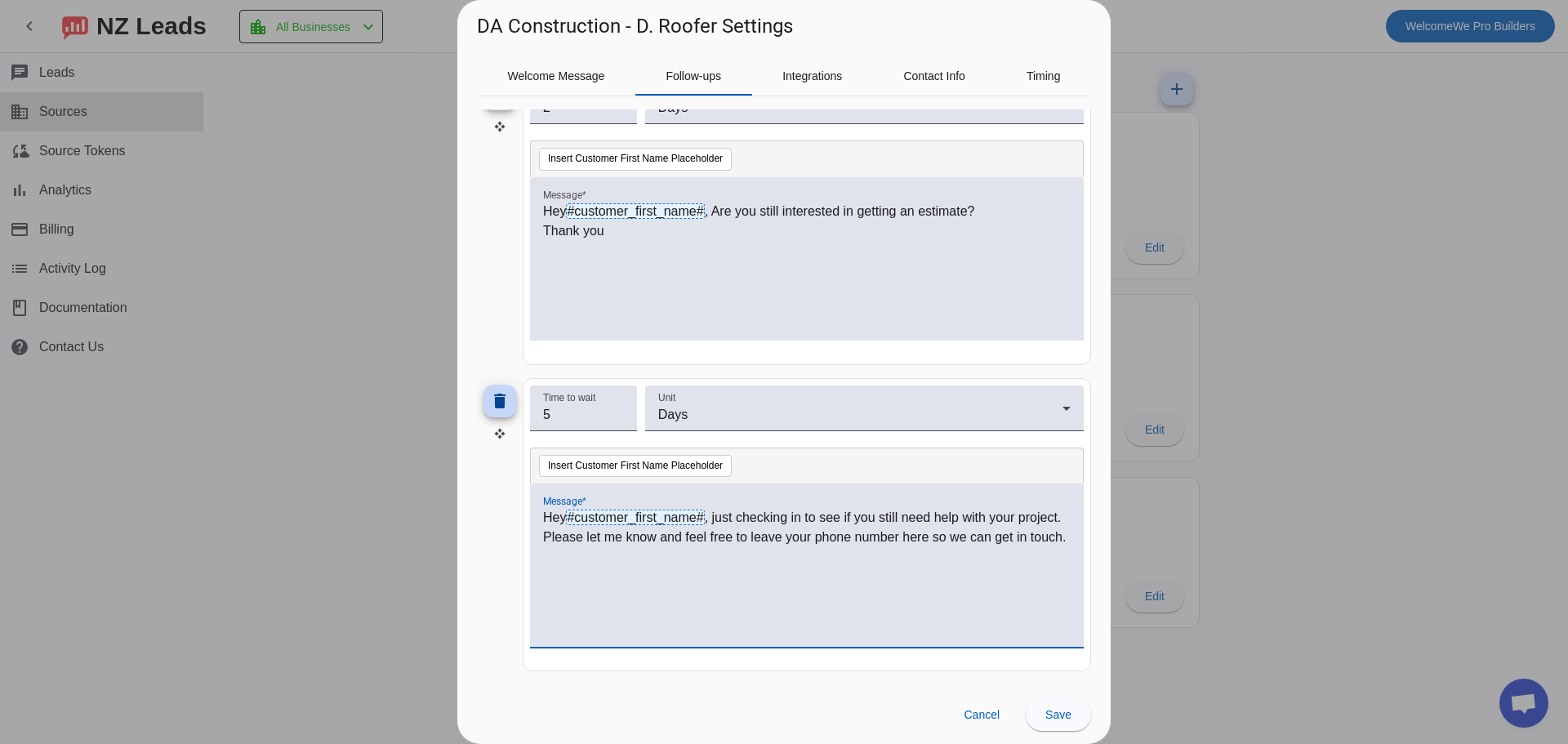
click at [484, 402] on span at bounding box center [500, 402] width 39 height 39
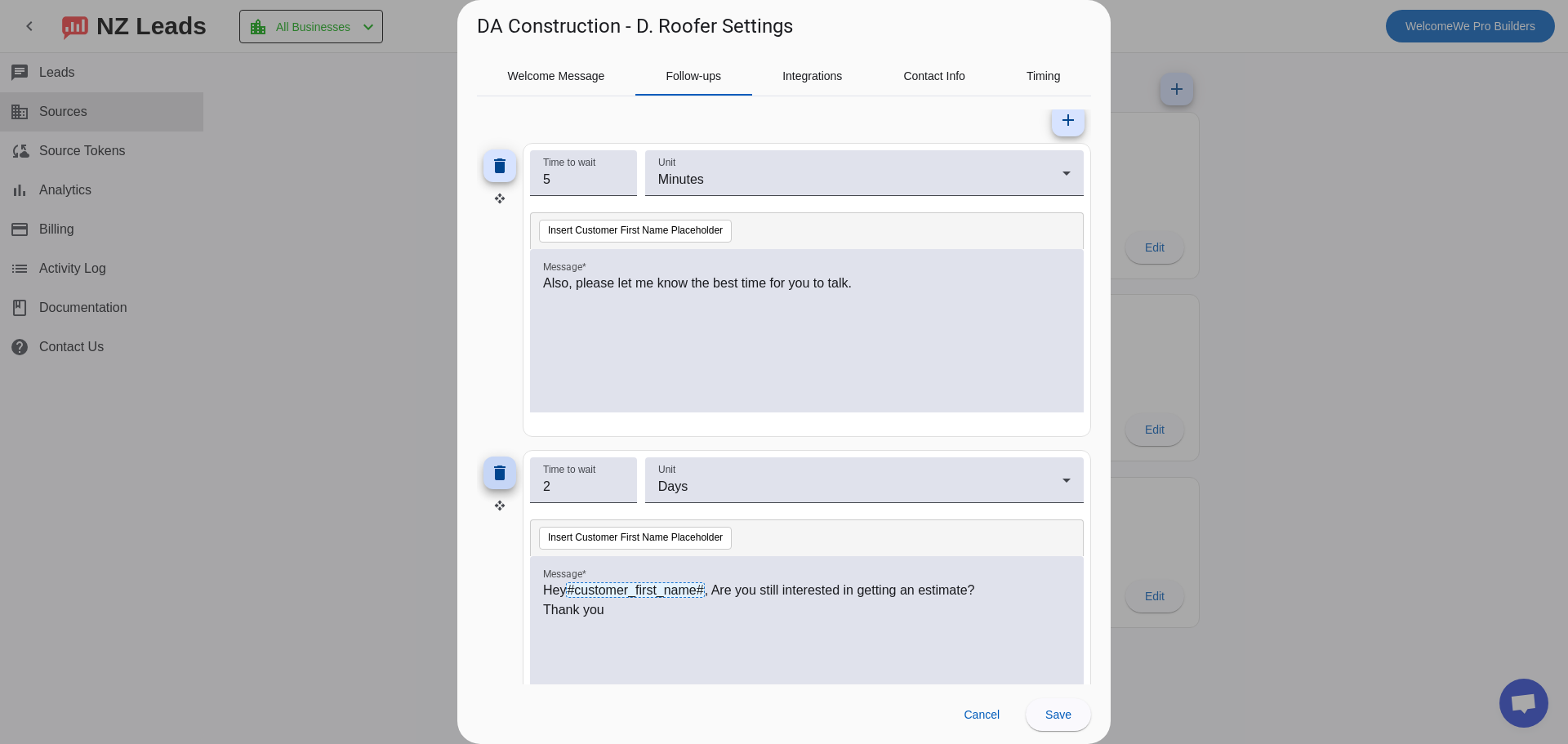
scroll to position [0, 0]
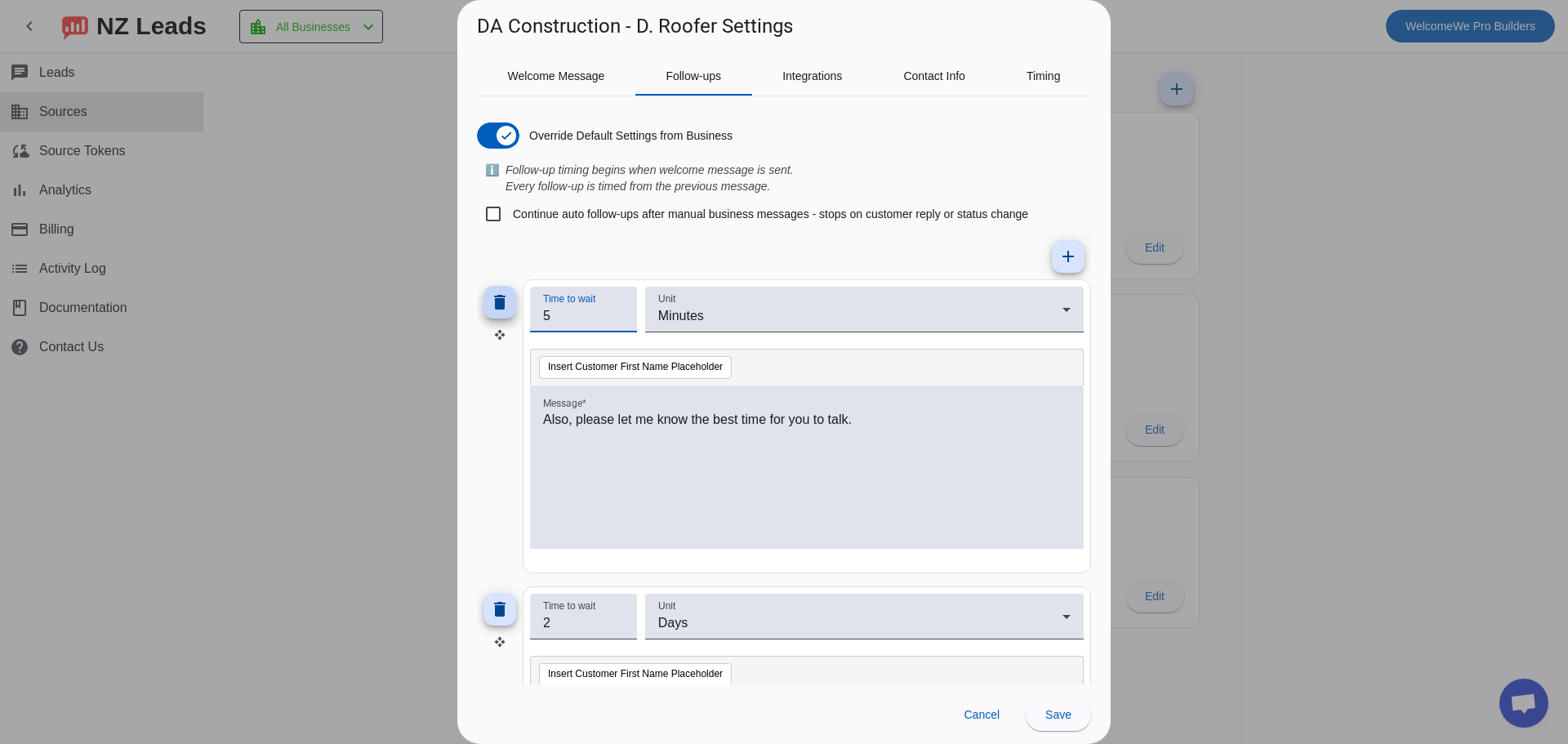
drag, startPoint x: 596, startPoint y: 311, endPoint x: 508, endPoint y: 308, distance: 88.1
click at [508, 308] on div "delete Time to wait 5 Unit Minutes Insert Customer First Name Placeholder Messa…" at bounding box center [784, 426] width 614 height 294
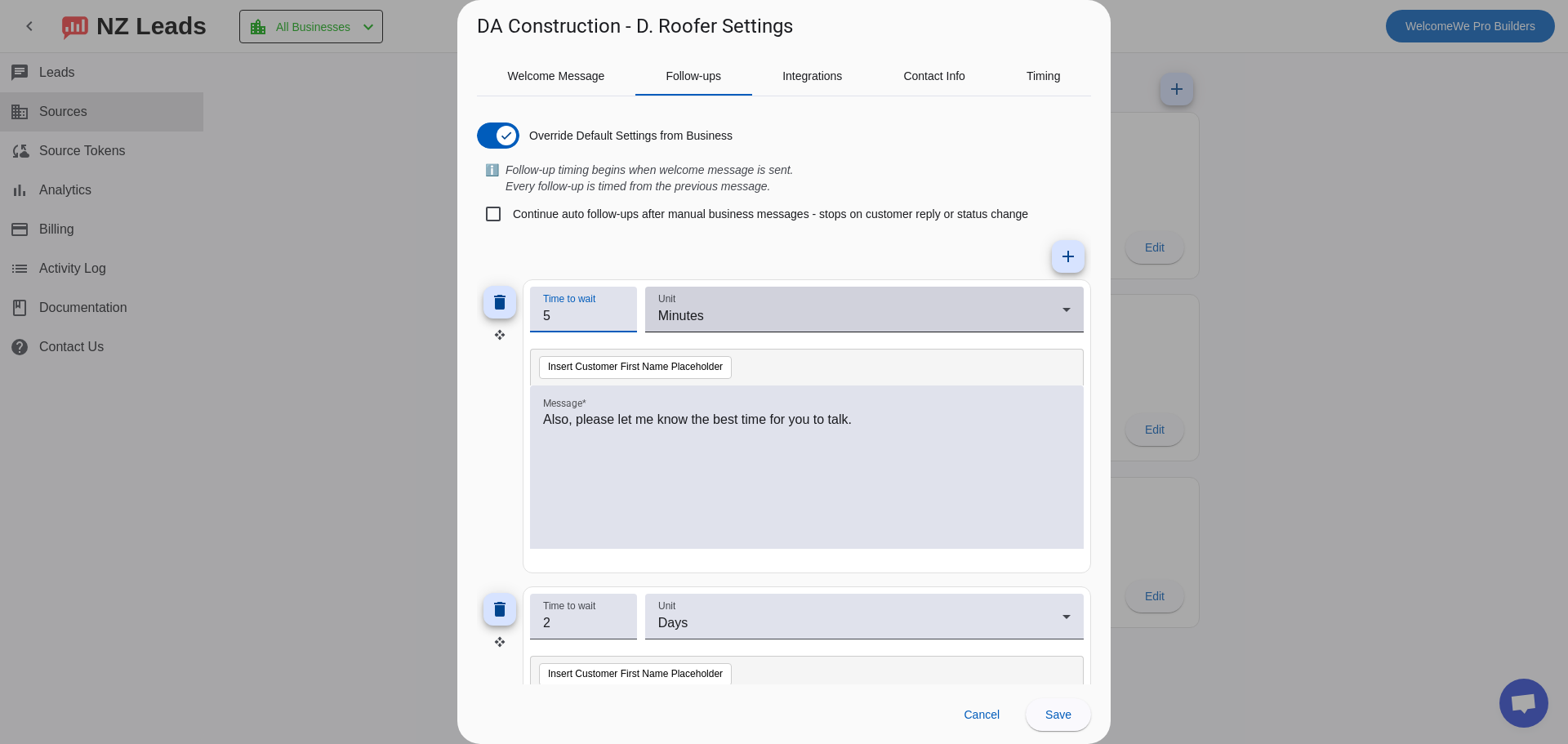
click at [711, 315] on div "Minutes" at bounding box center [860, 316] width 404 height 20
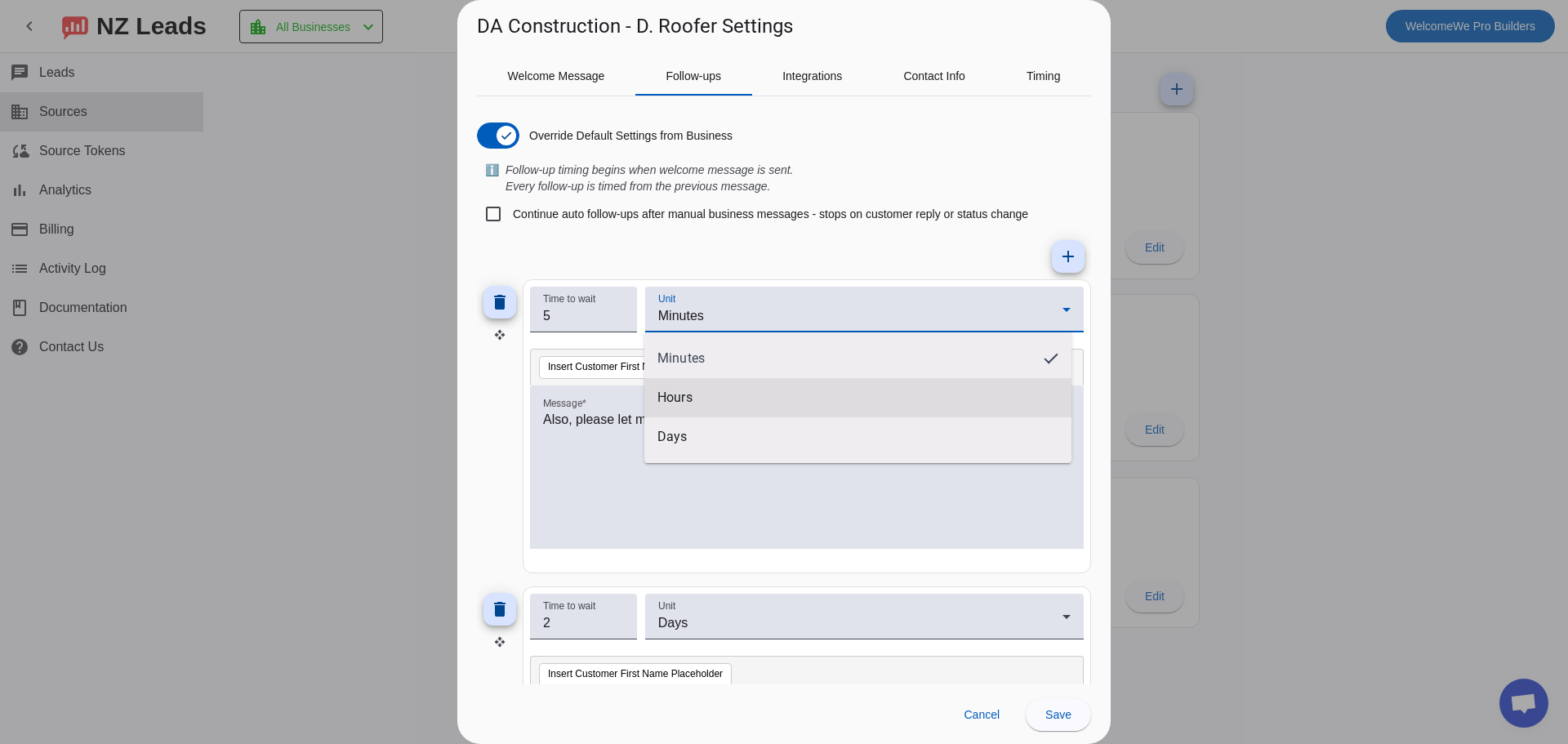
click at [704, 406] on mat-option "Hours" at bounding box center [858, 398] width 427 height 39
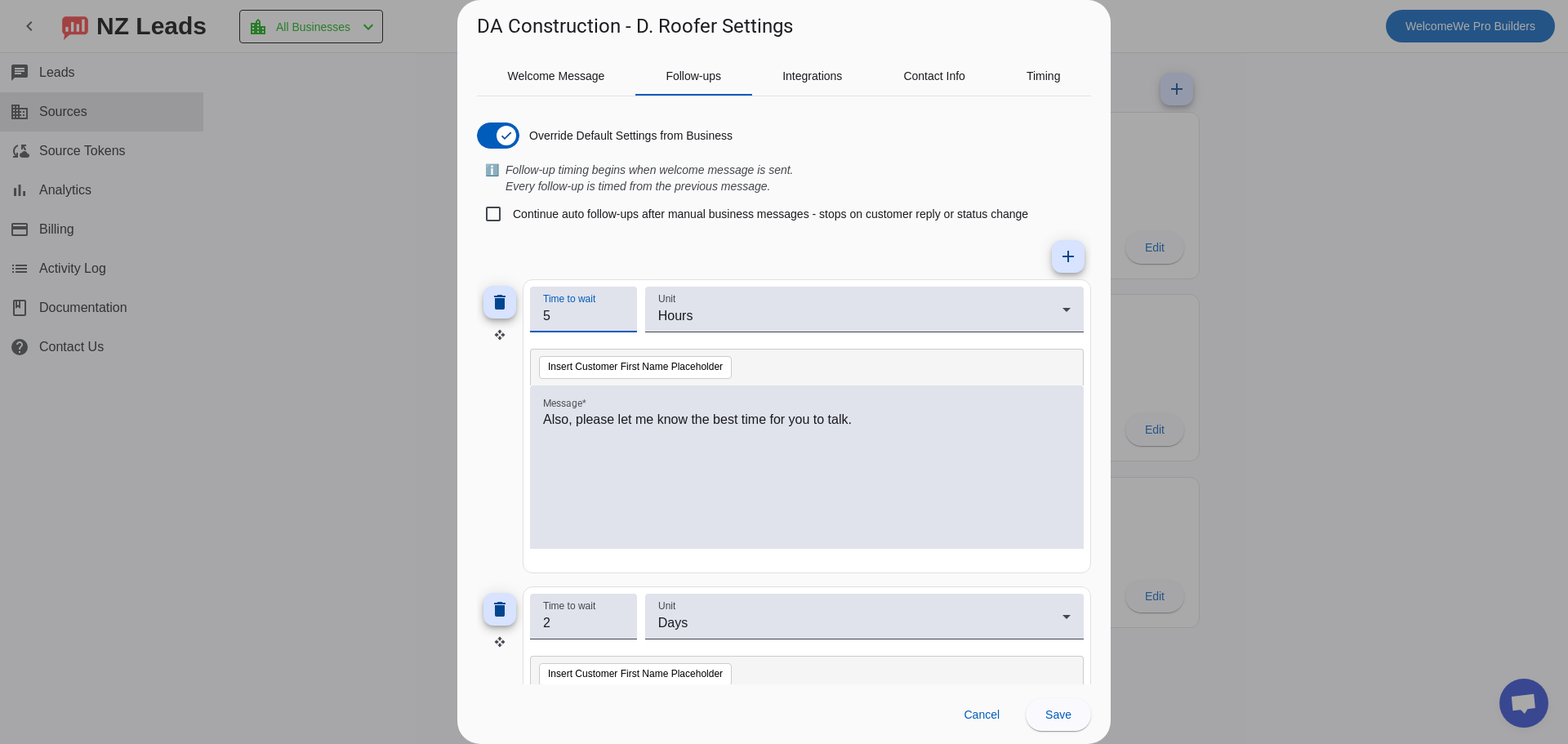
drag, startPoint x: 574, startPoint y: 319, endPoint x: 537, endPoint y: 320, distance: 37.0
click at [537, 320] on div "Time to wait 5" at bounding box center [583, 309] width 107 height 45
click at [688, 315] on span "Hours" at bounding box center [676, 316] width 35 height 14
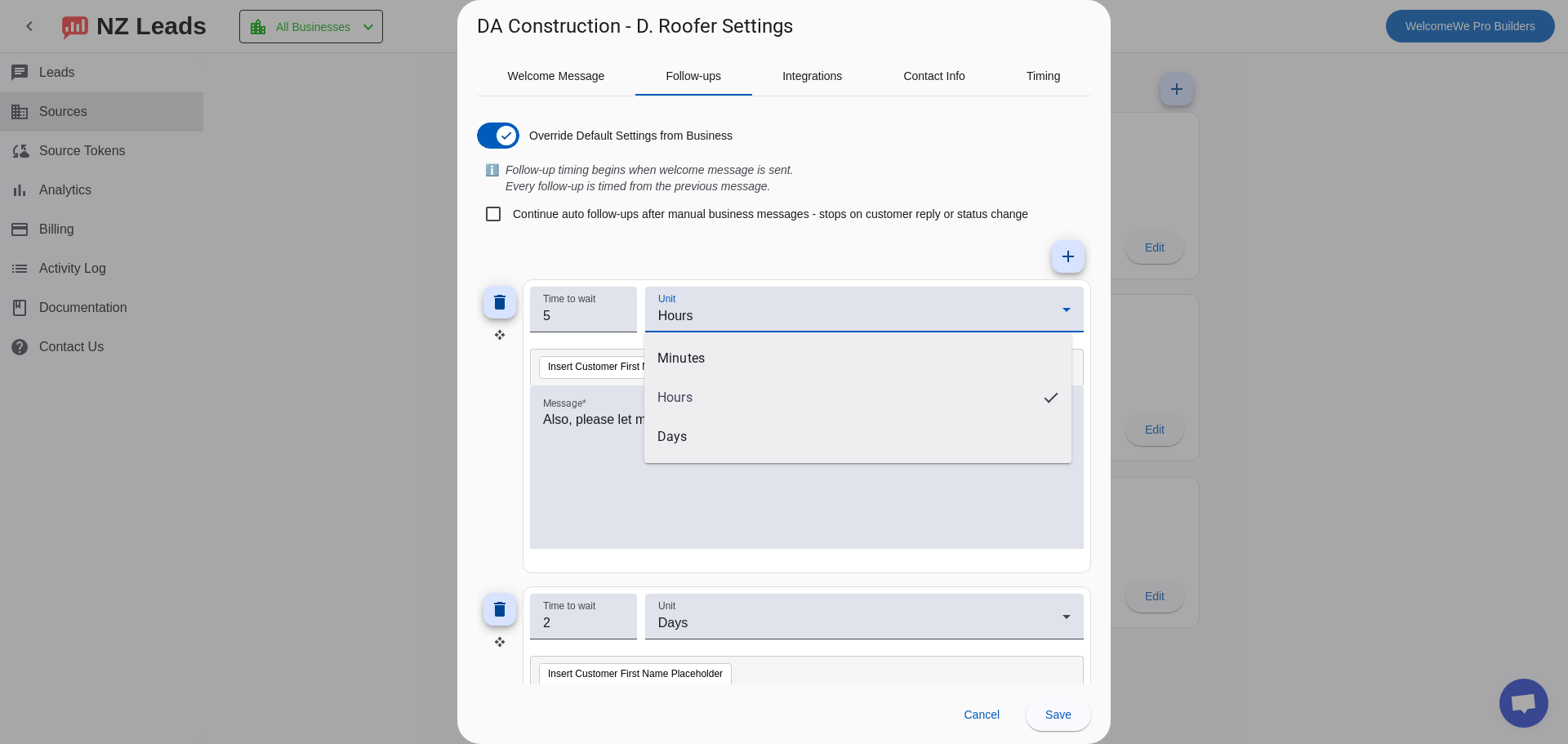
click at [591, 316] on div at bounding box center [784, 372] width 1568 height 744
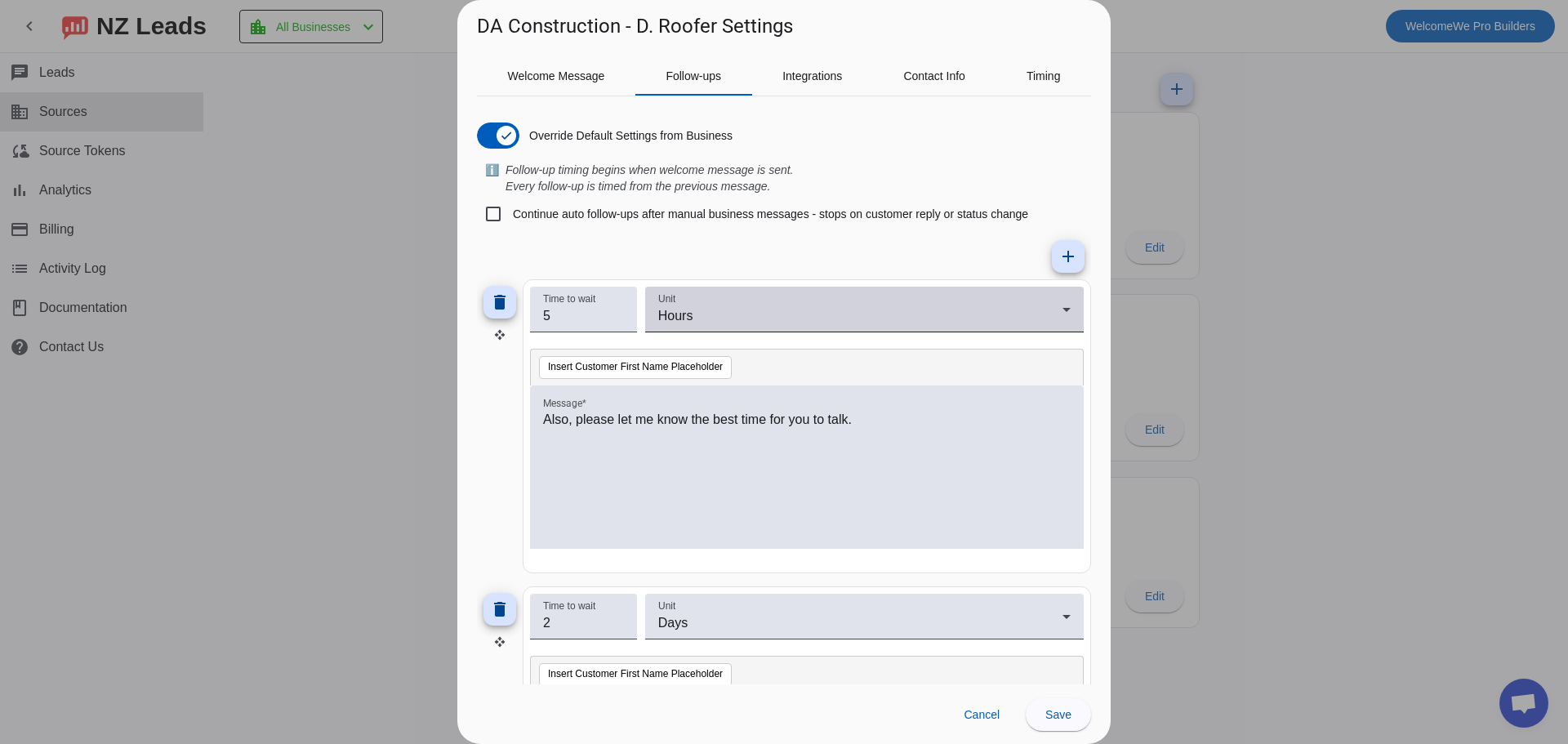
click at [677, 320] on span "Hours" at bounding box center [676, 316] width 35 height 14
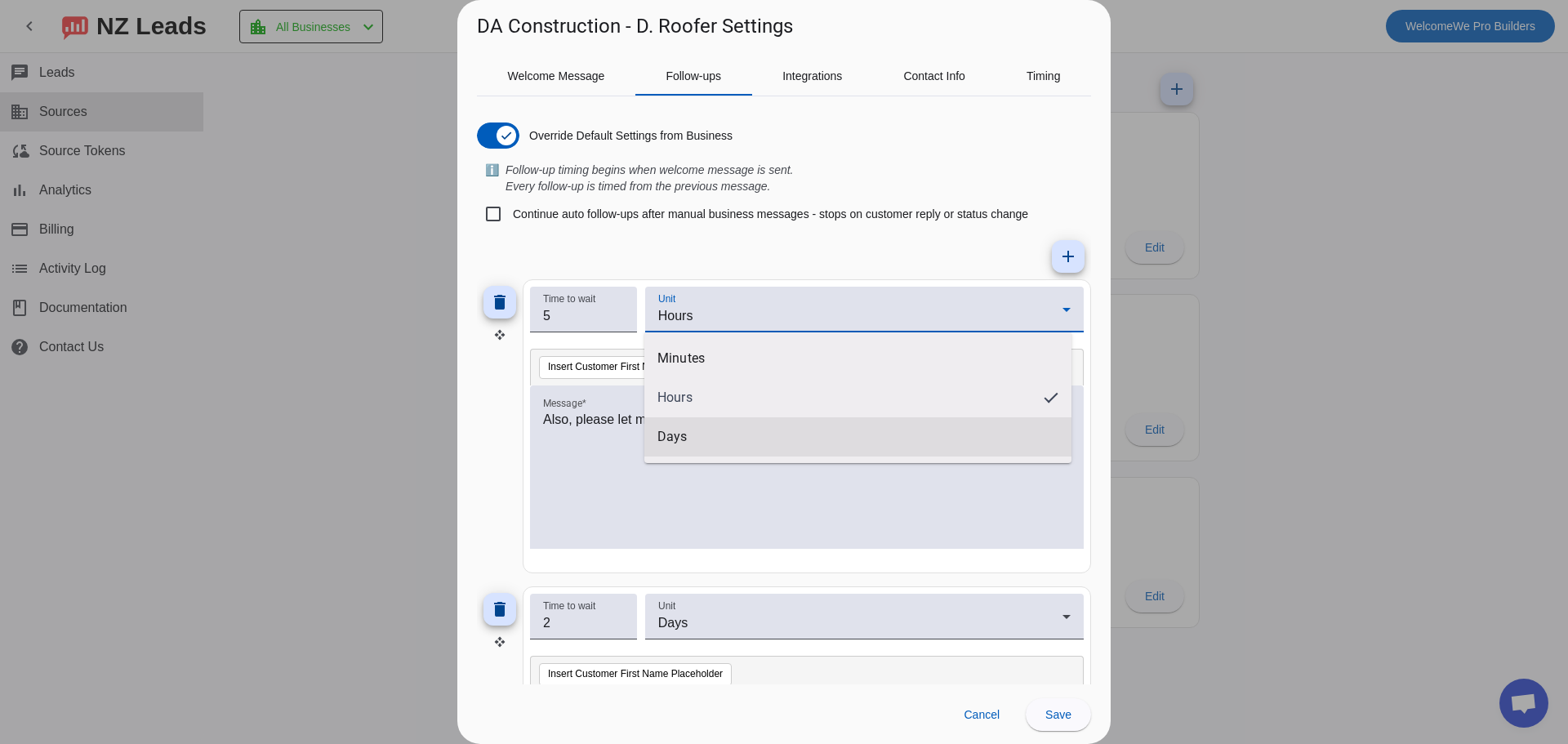
click at [683, 451] on mat-option "Days" at bounding box center [858, 437] width 427 height 39
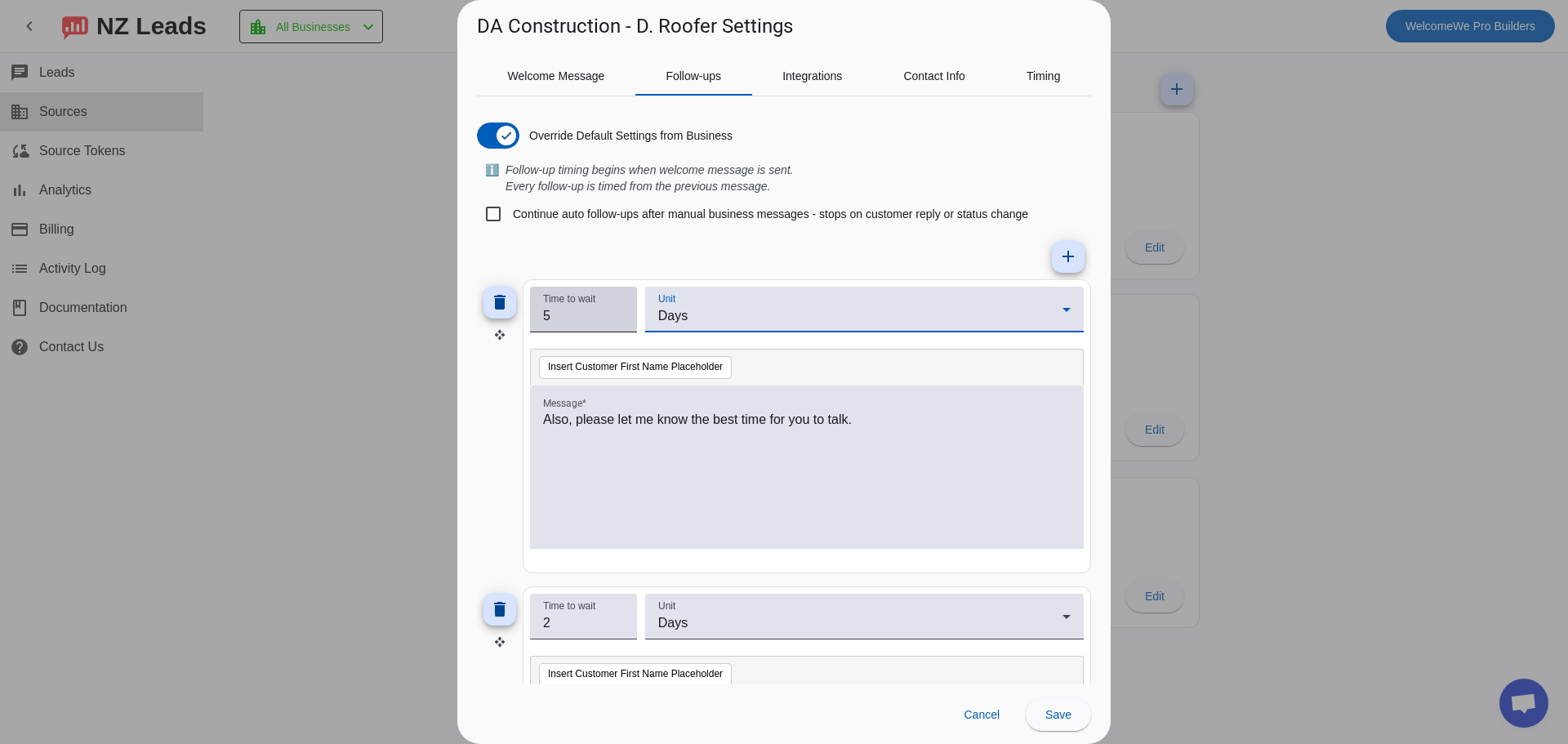
drag, startPoint x: 574, startPoint y: 310, endPoint x: 531, endPoint y: 314, distance: 43.2
click at [531, 314] on div "Time to wait 5" at bounding box center [583, 309] width 107 height 45
type input "1"
drag, startPoint x: 571, startPoint y: 622, endPoint x: 531, endPoint y: 623, distance: 40.0
click at [532, 624] on div "Time to wait 2" at bounding box center [583, 617] width 107 height 45
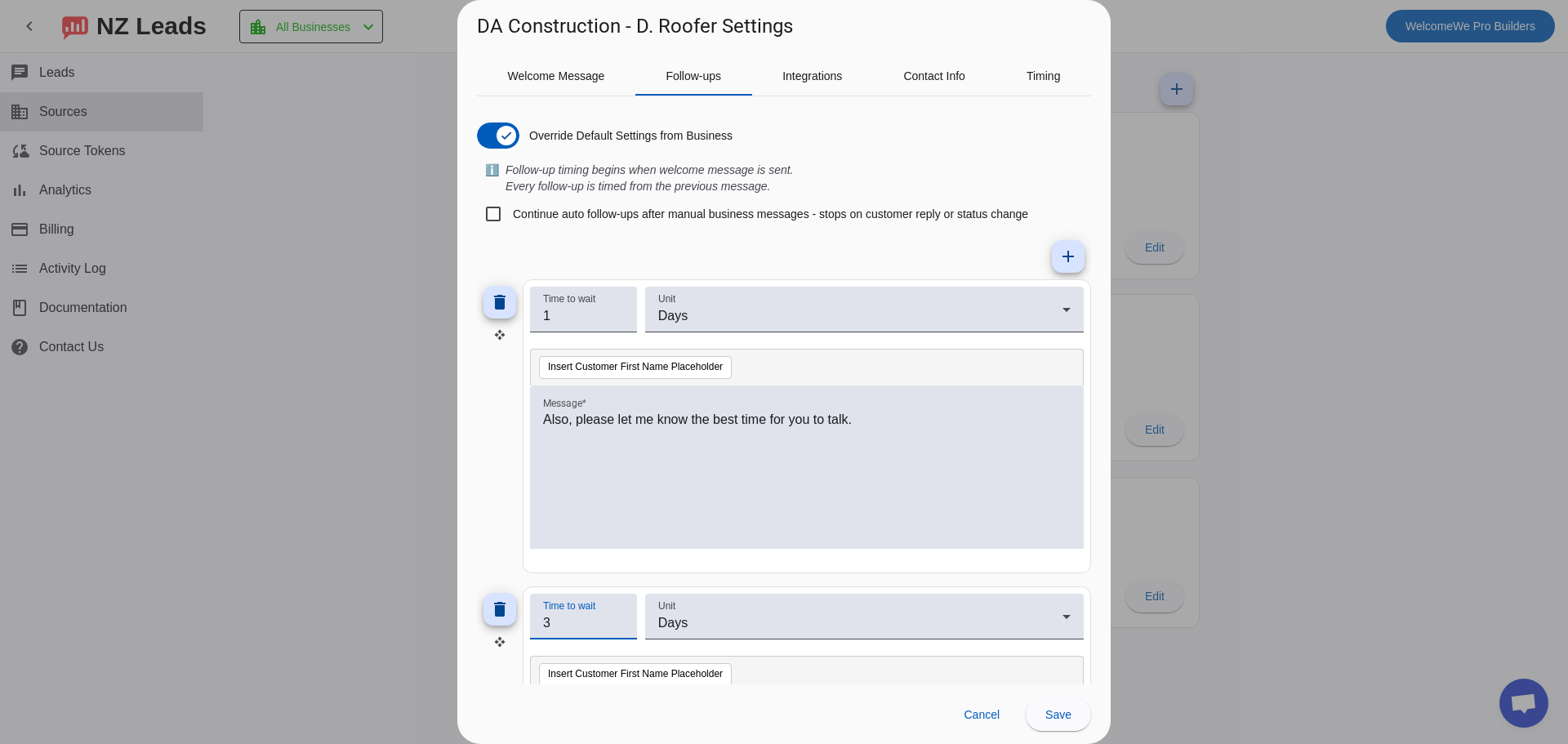
scroll to position [82, 0]
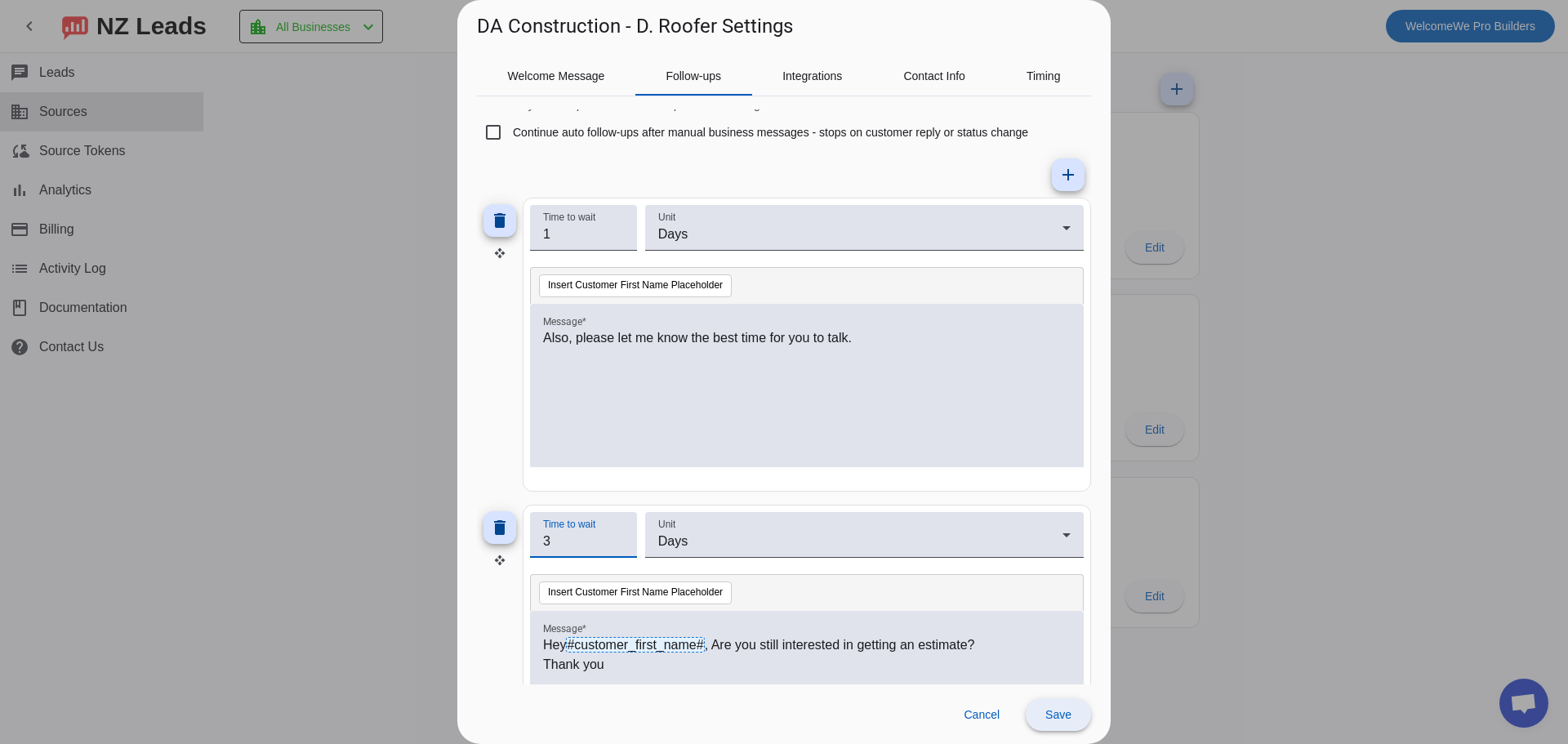
type input "3"
click at [1044, 709] on span at bounding box center [1058, 715] width 65 height 39
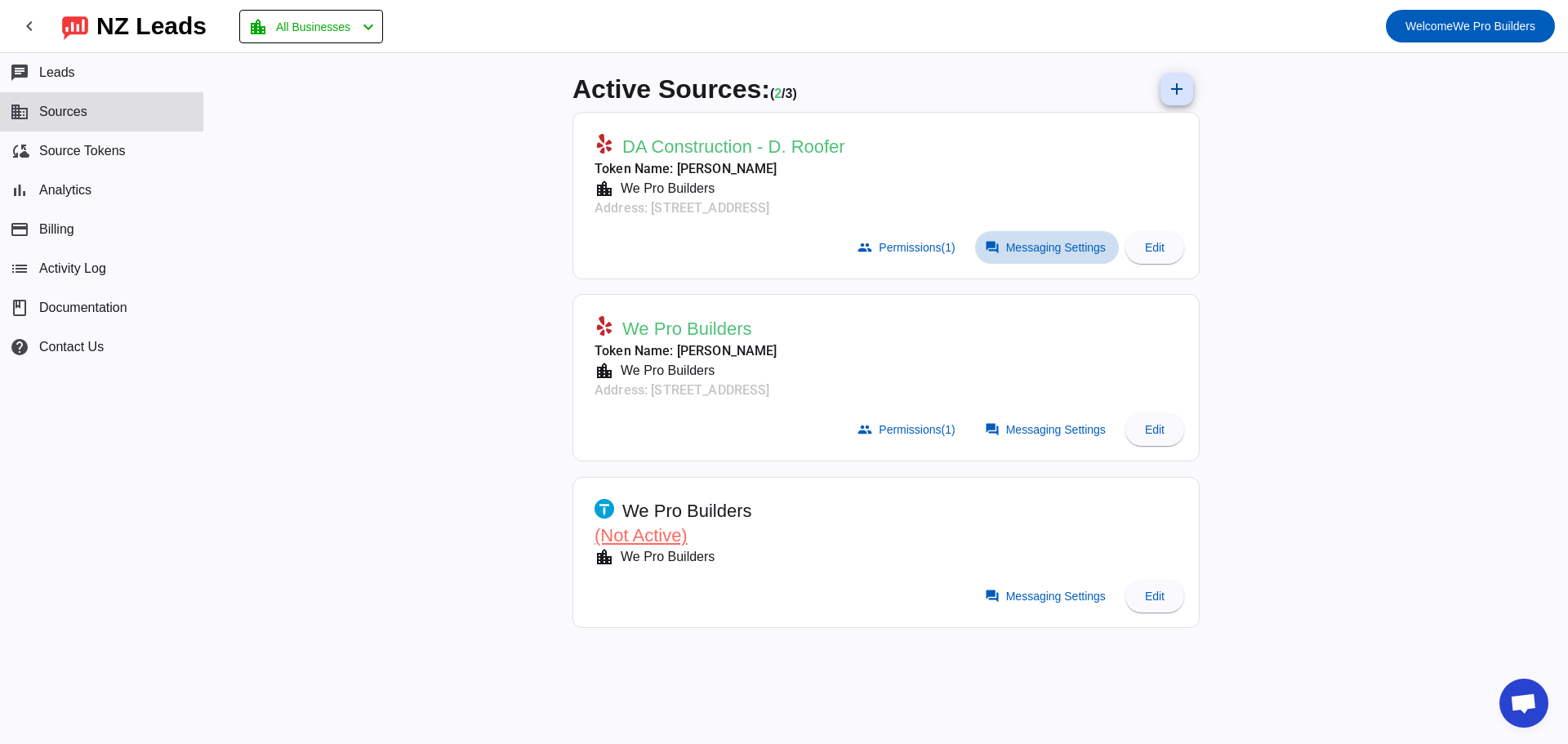
click at [1012, 241] on span "Messaging Settings" at bounding box center [1055, 247] width 99 height 13
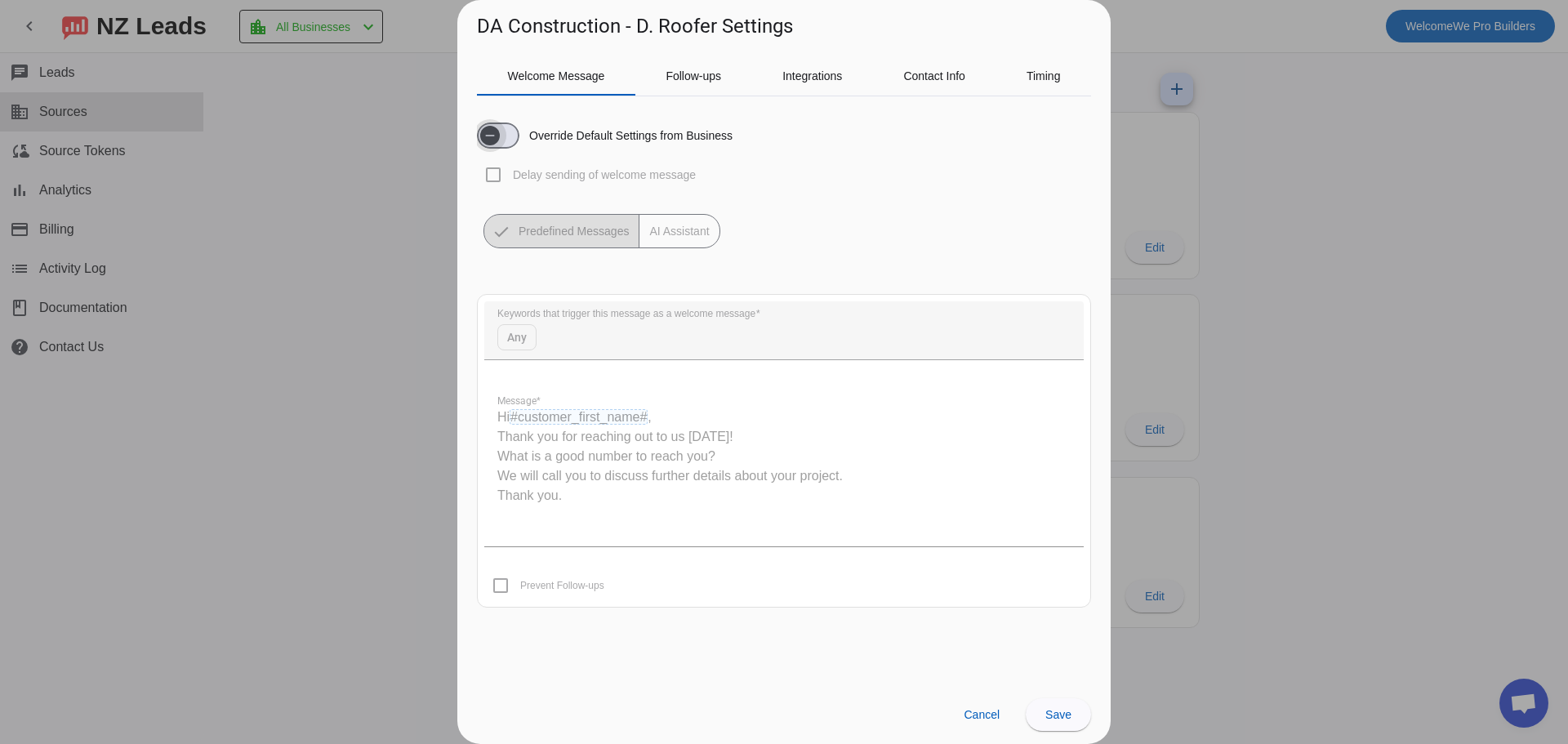
click at [499, 131] on span "button" at bounding box center [490, 136] width 20 height 20
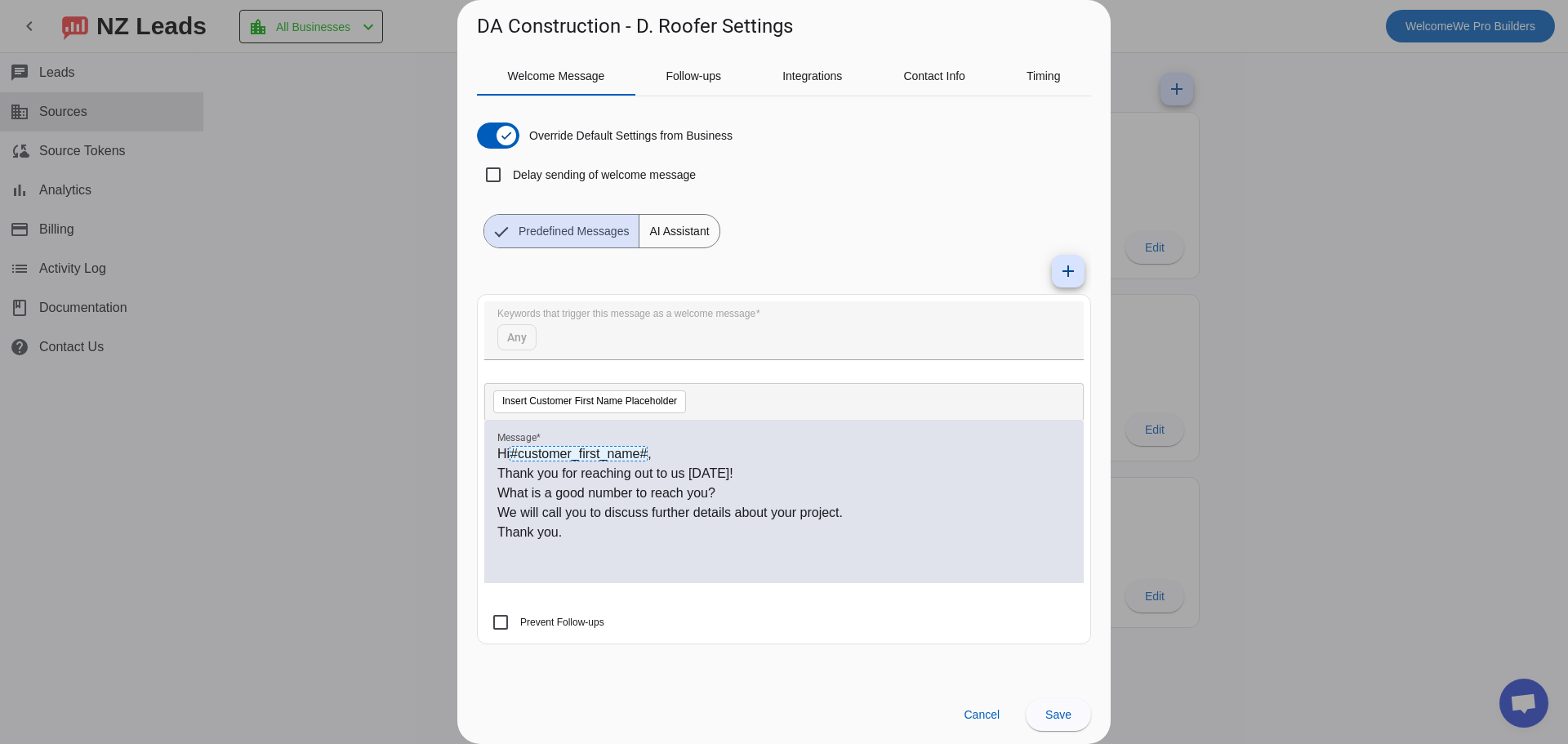
click at [609, 528] on p "Thank you." at bounding box center [784, 532] width 573 height 20
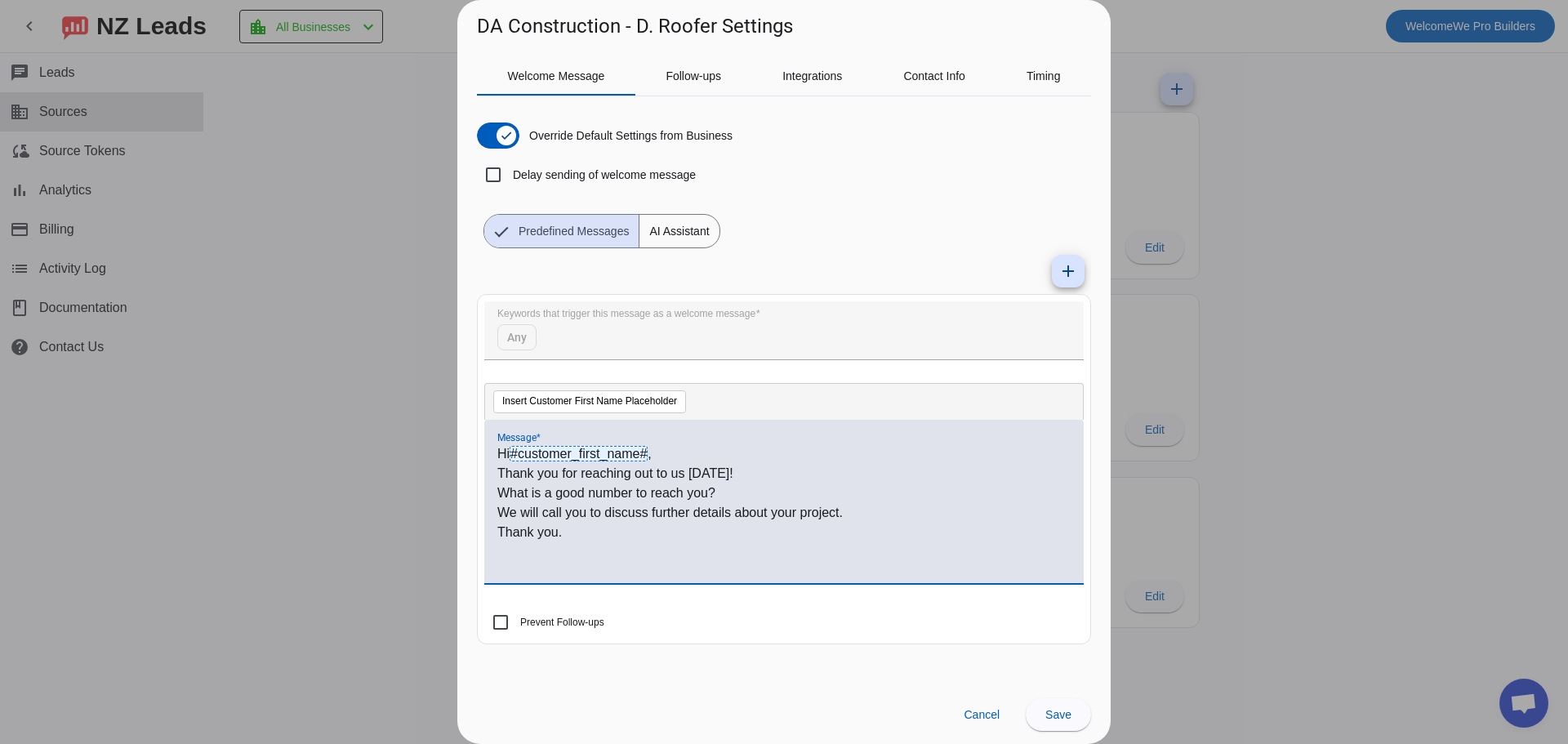
click at [609, 528] on p "Thank you." at bounding box center [784, 532] width 573 height 20
click at [641, 527] on p "Thank you." at bounding box center [784, 532] width 573 height 20
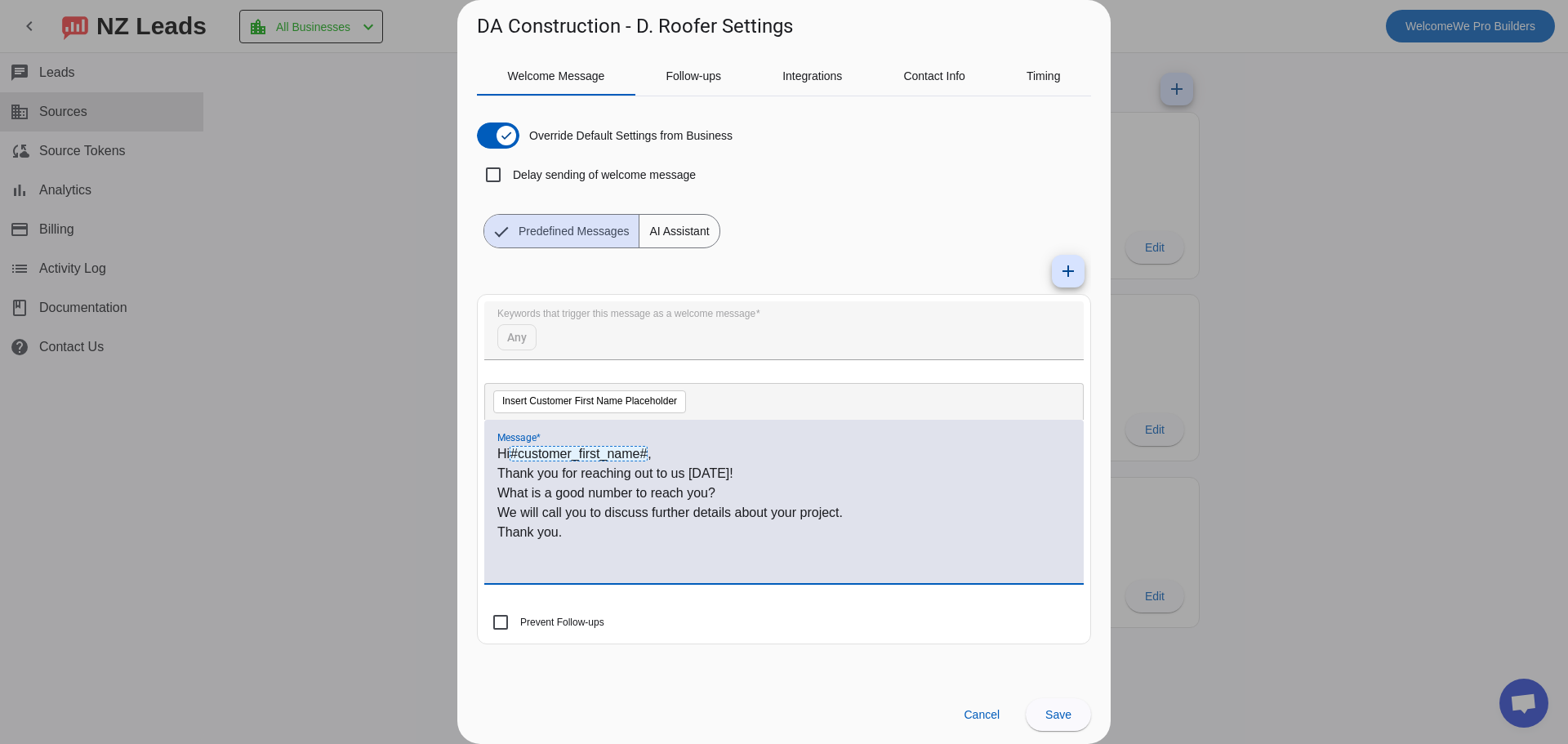
click at [641, 527] on p "Thank you." at bounding box center [784, 532] width 573 height 20
click at [633, 492] on p "What is a good number to reach you?" at bounding box center [784, 493] width 573 height 20
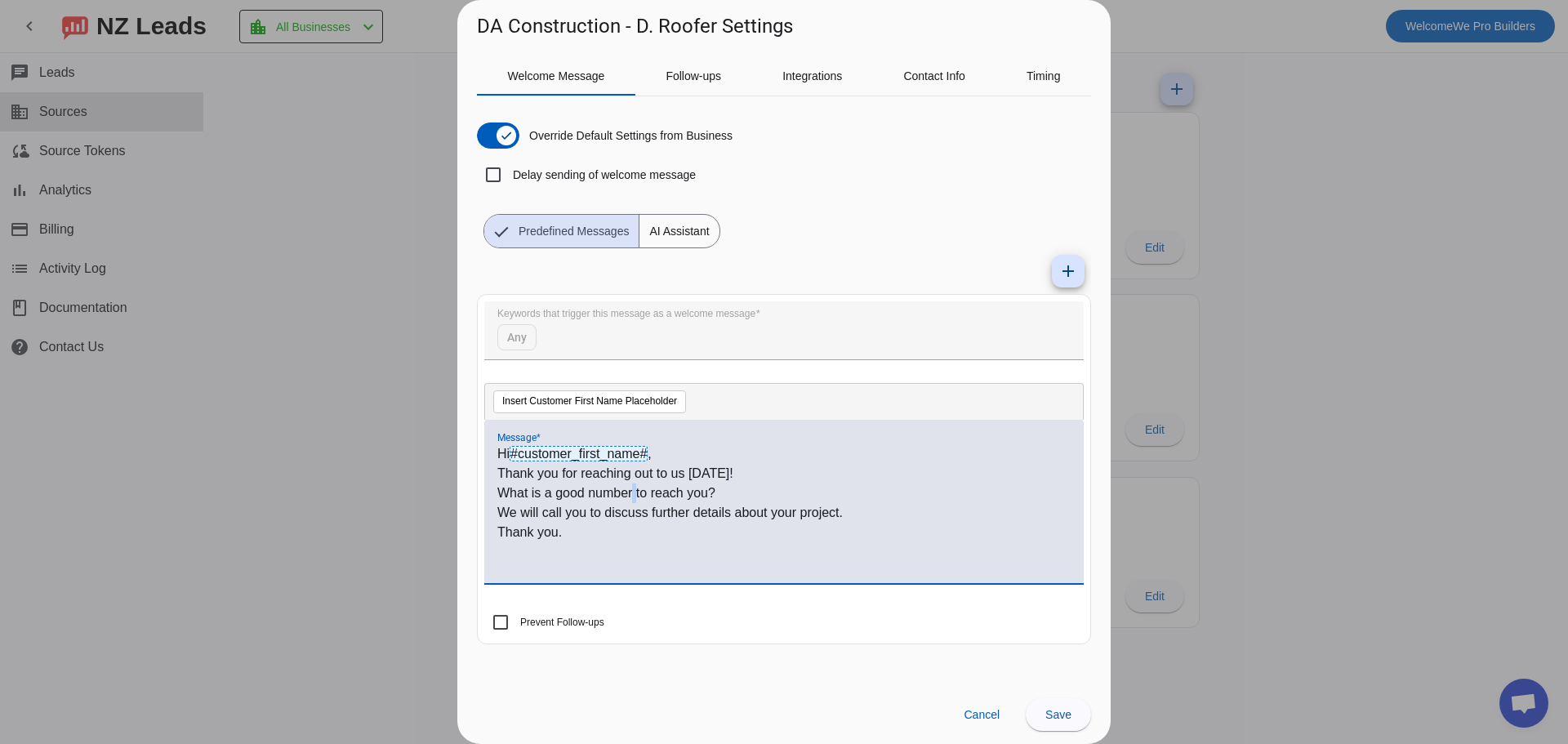
click at [633, 492] on p "What is a good number to reach you?" at bounding box center [784, 493] width 573 height 20
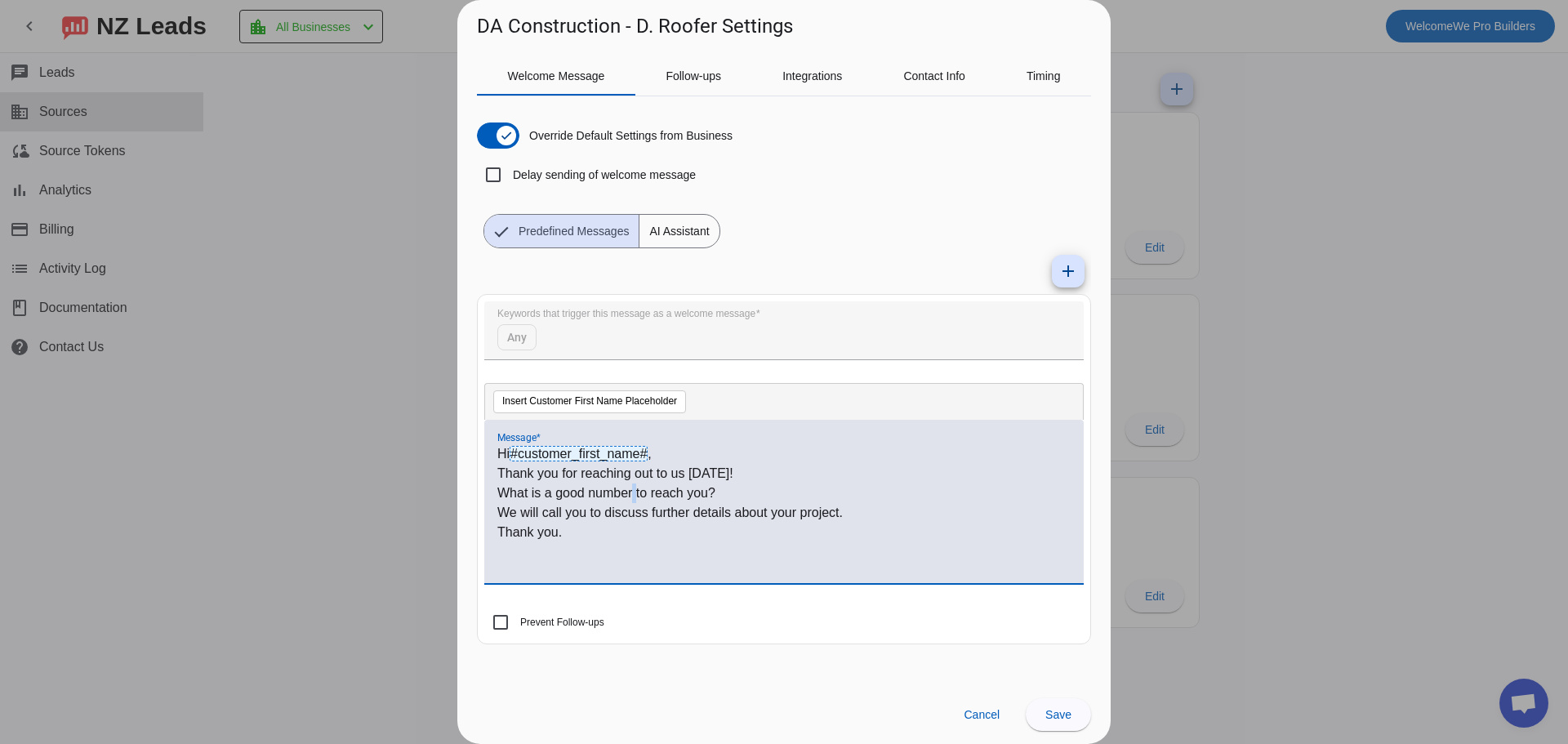
click at [633, 492] on p "What is a good number to reach you?" at bounding box center [784, 493] width 573 height 20
click at [491, 138] on span "button" at bounding box center [506, 135] width 32 height 32
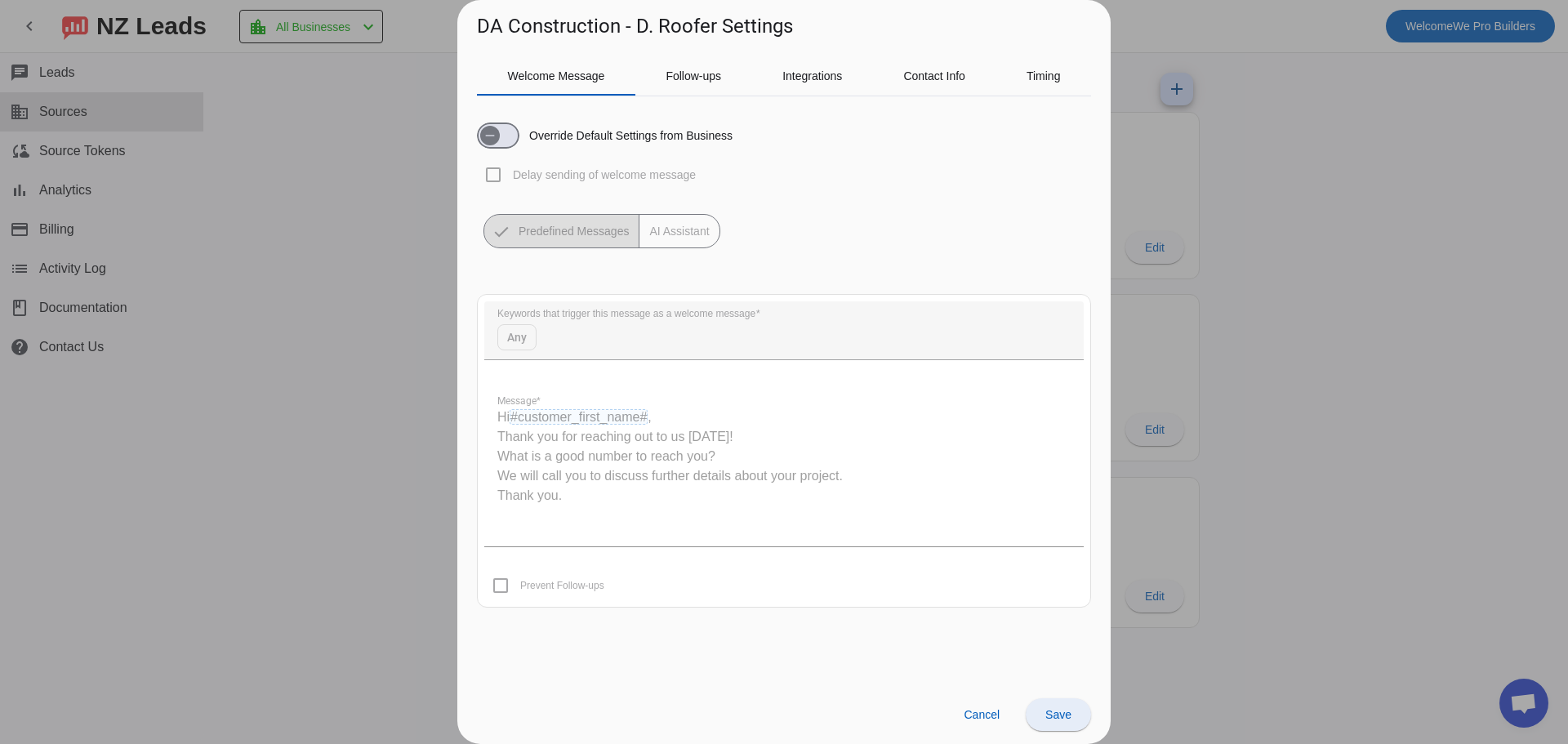
click at [1065, 700] on span at bounding box center [1058, 715] width 65 height 39
